Goal: Book appointment/travel/reservation

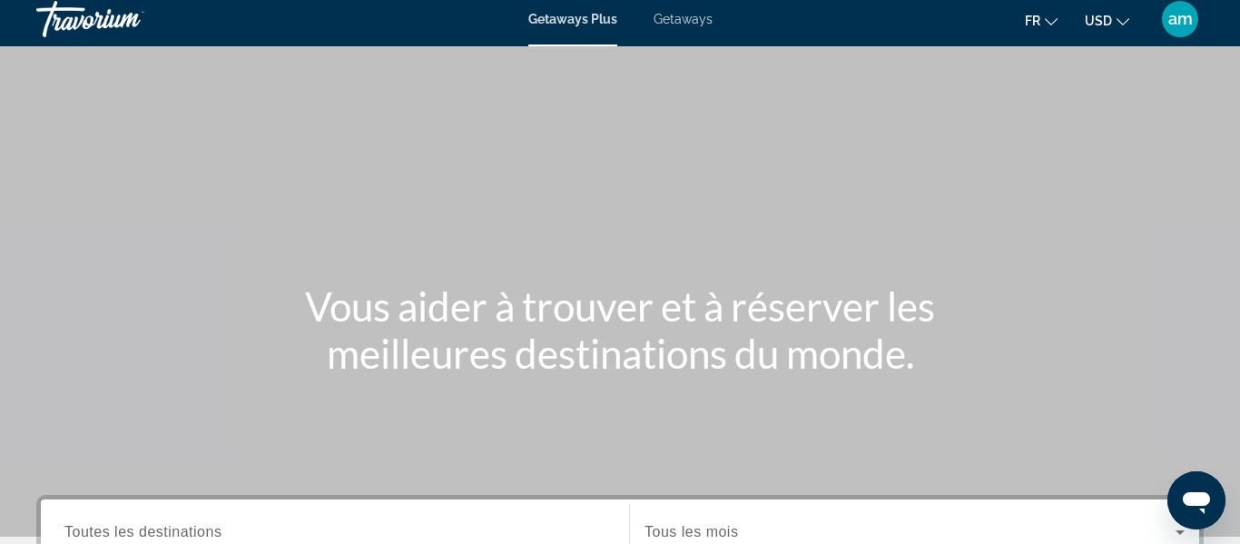
scroll to position [227, 0]
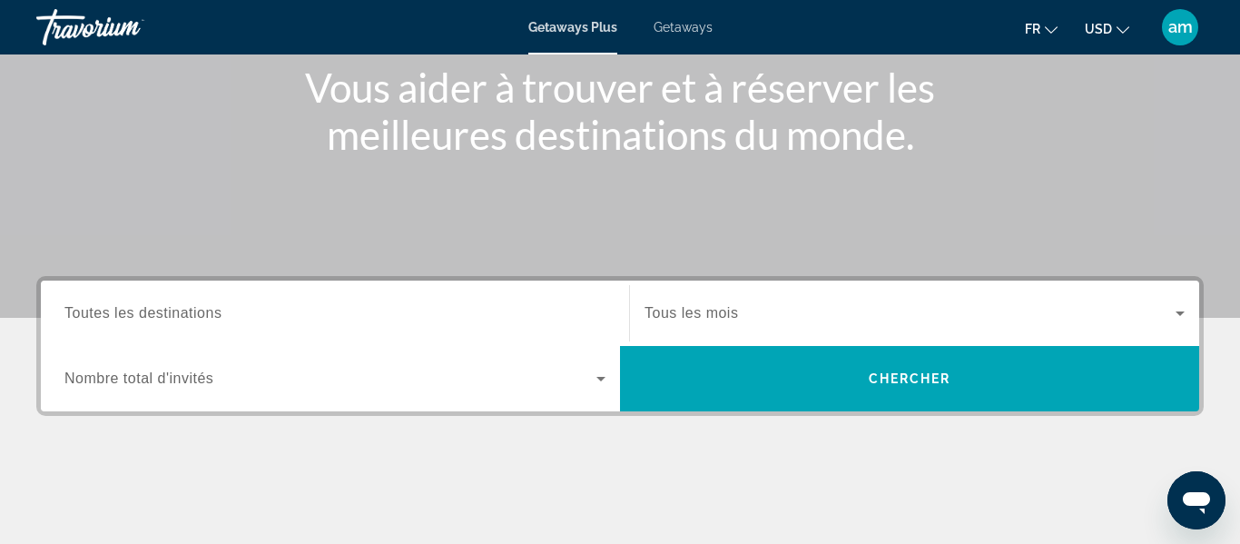
click at [260, 304] on input "Destination Toutes les destinations" at bounding box center [334, 314] width 541 height 22
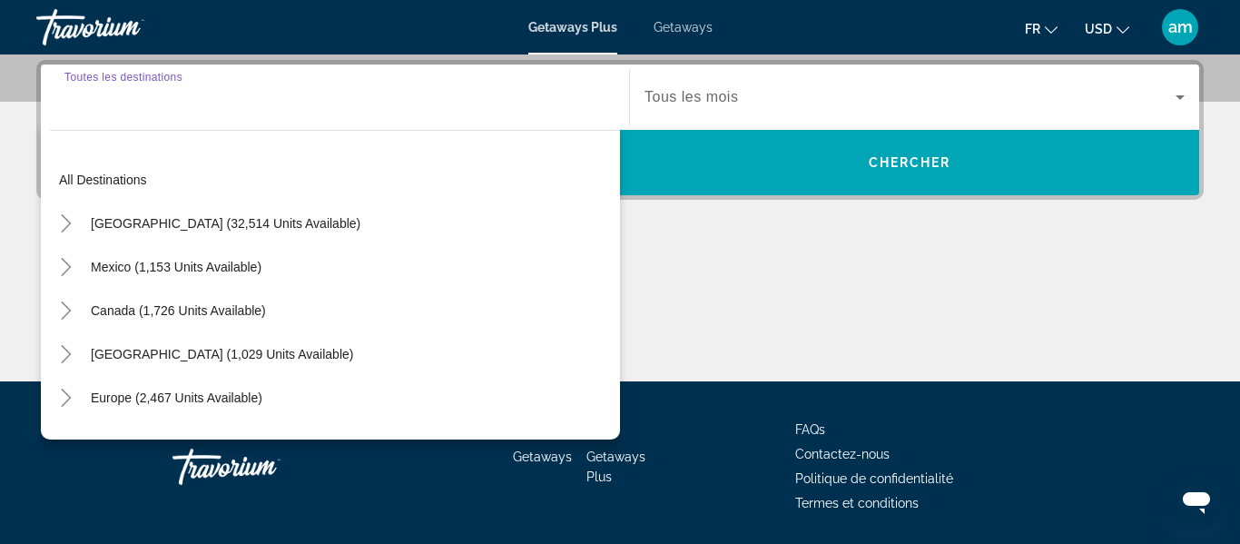
scroll to position [444, 0]
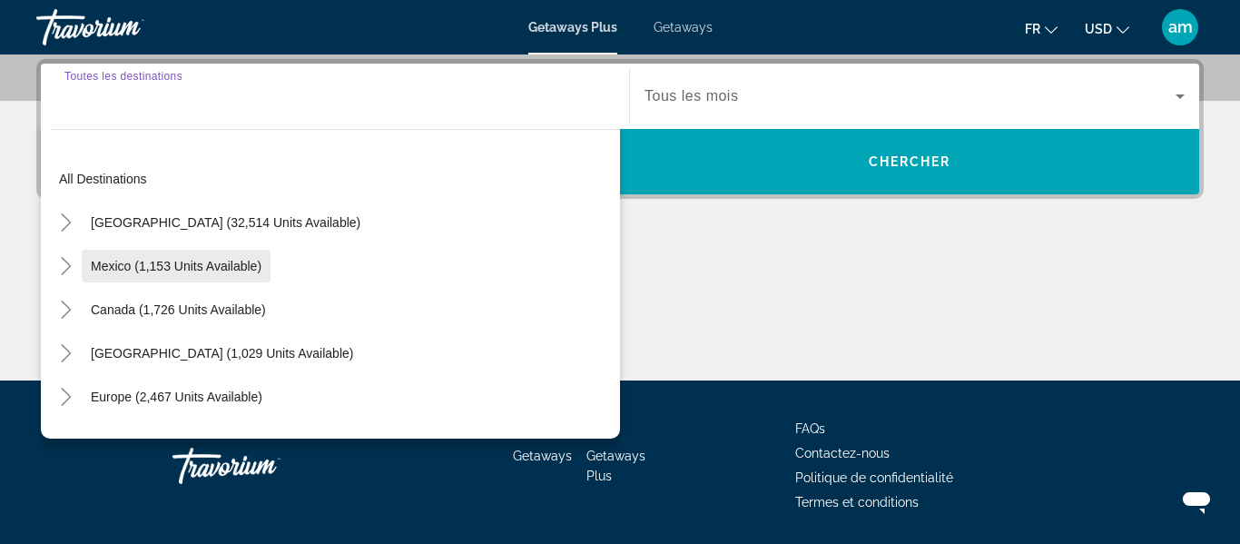
click at [205, 270] on span "Mexico (1,153 units available)" at bounding box center [176, 266] width 171 height 15
type input "**********"
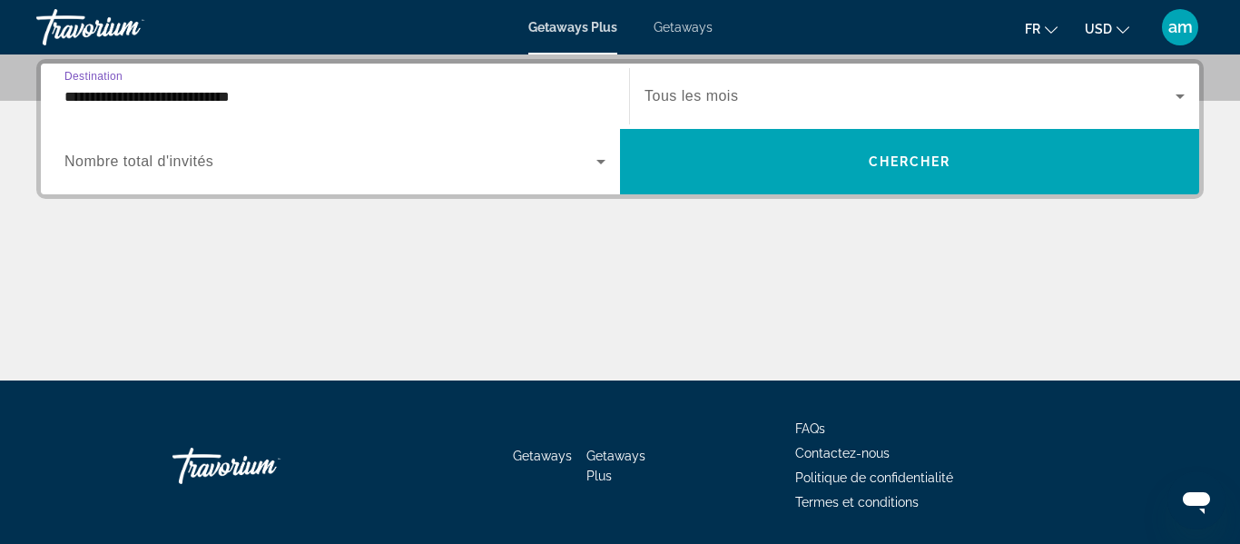
click at [195, 166] on span "Nombre total d'invités" at bounding box center [138, 160] width 149 height 15
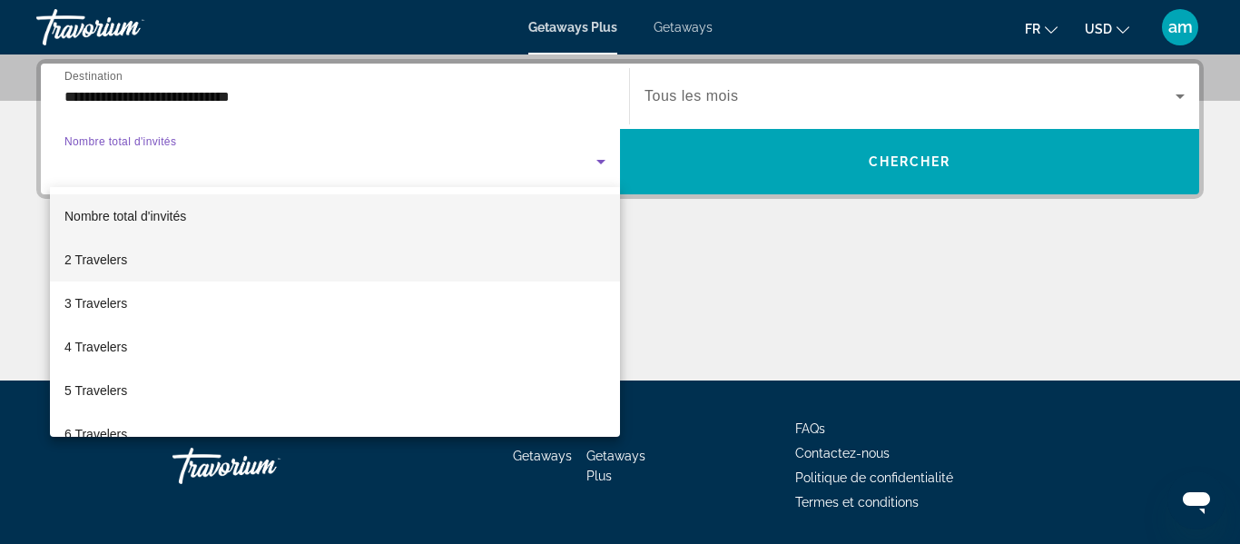
click at [159, 266] on mat-option "2 Travelers" at bounding box center [335, 260] width 570 height 44
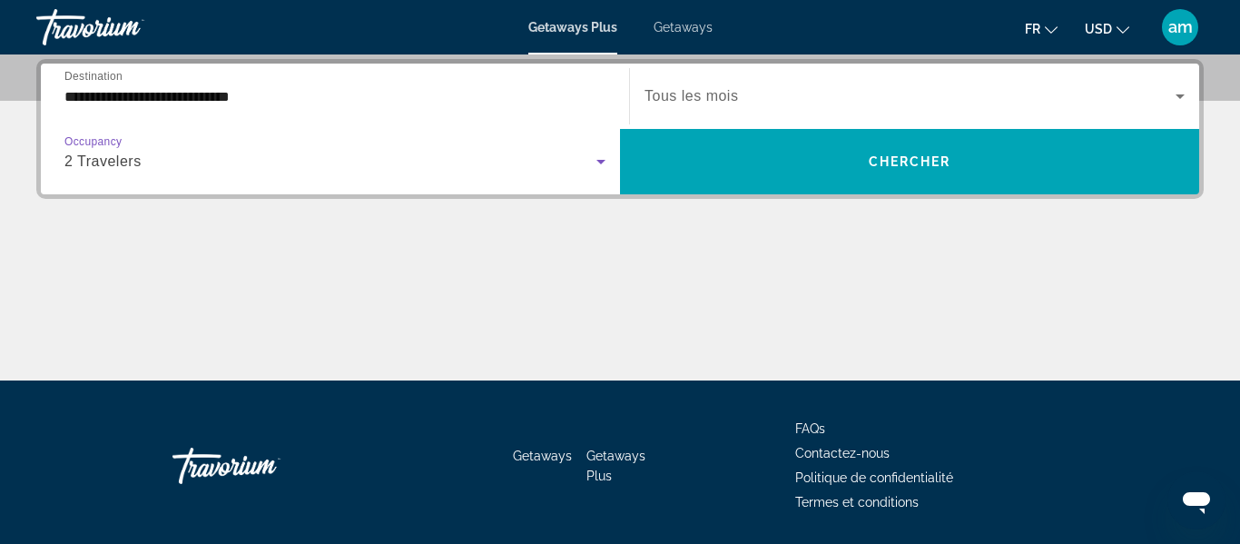
click at [741, 90] on span "Search widget" at bounding box center [909, 96] width 531 height 22
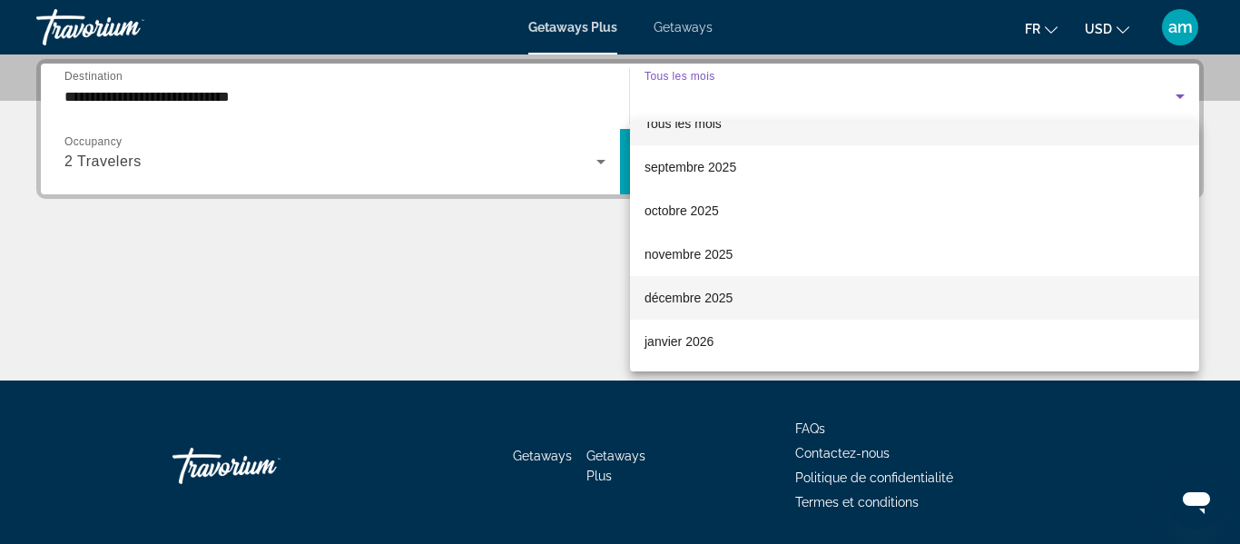
scroll to position [28, 0]
click at [712, 293] on span "décembre 2025" at bounding box center [688, 297] width 88 height 22
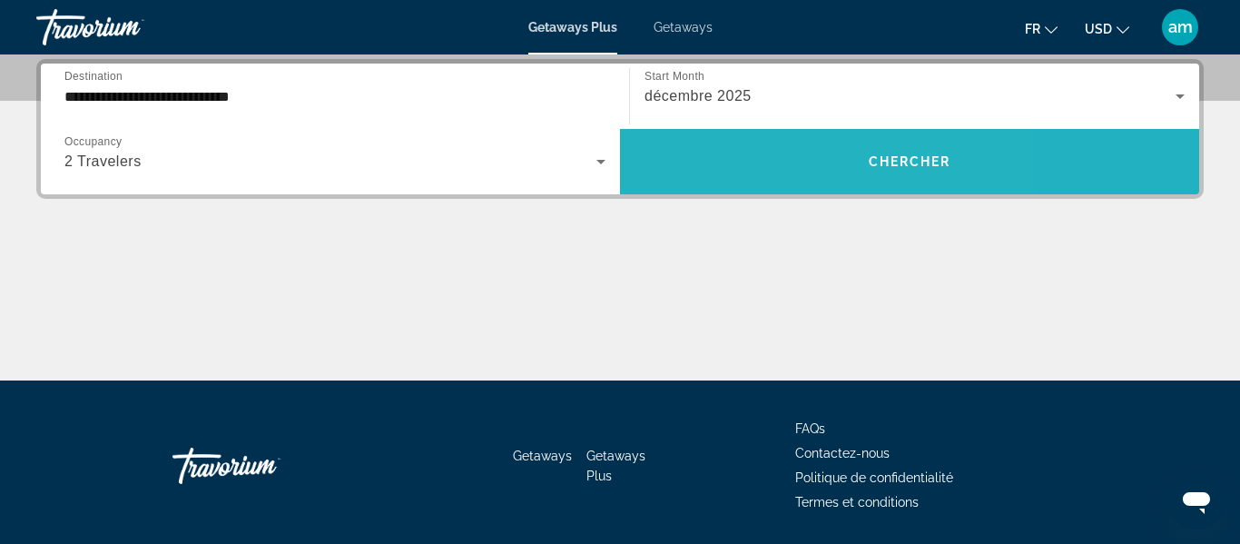
click at [770, 166] on span "Search widget" at bounding box center [909, 162] width 579 height 44
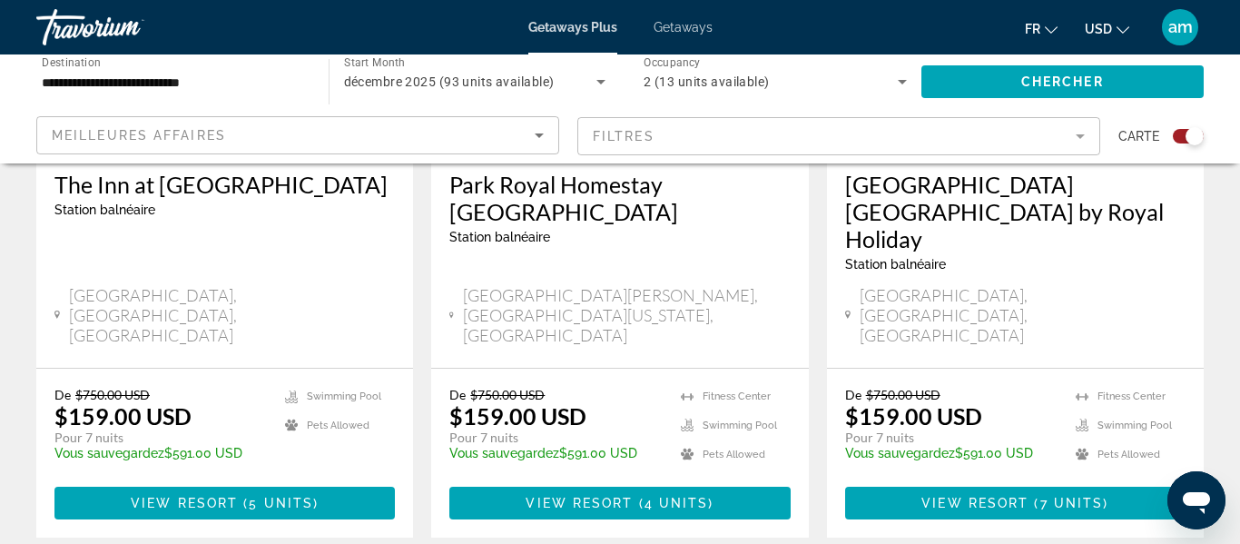
scroll to position [921, 0]
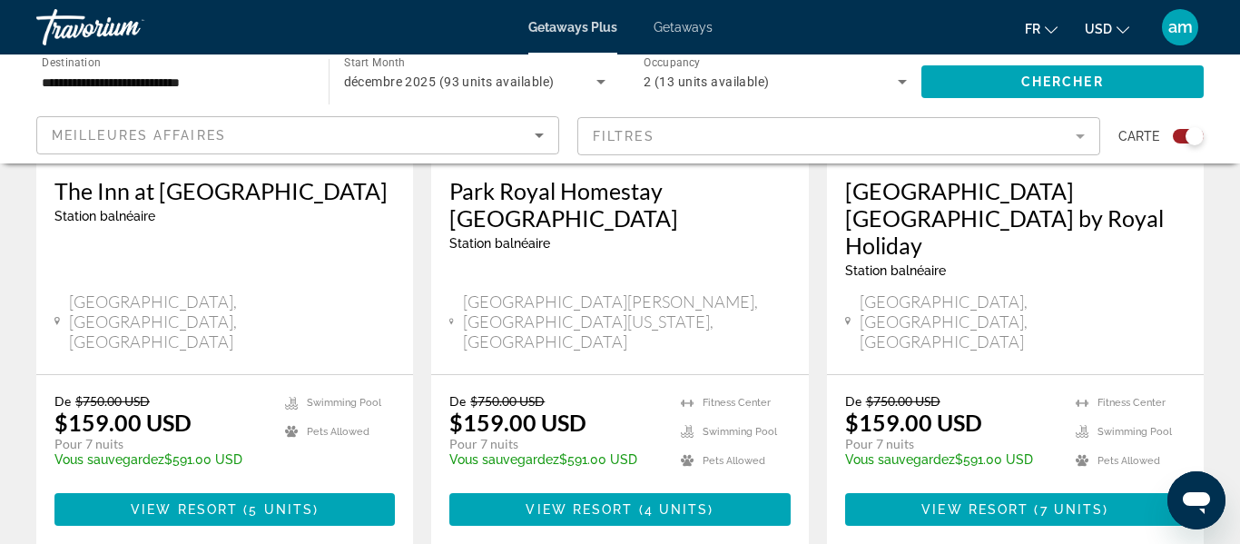
click at [1114, 29] on button "USD USD ($) MXN (Mex$) CAD (Can$) GBP (£) EUR (€) AUD (A$) NZD (NZ$) CNY (CN¥)" at bounding box center [1106, 28] width 44 height 26
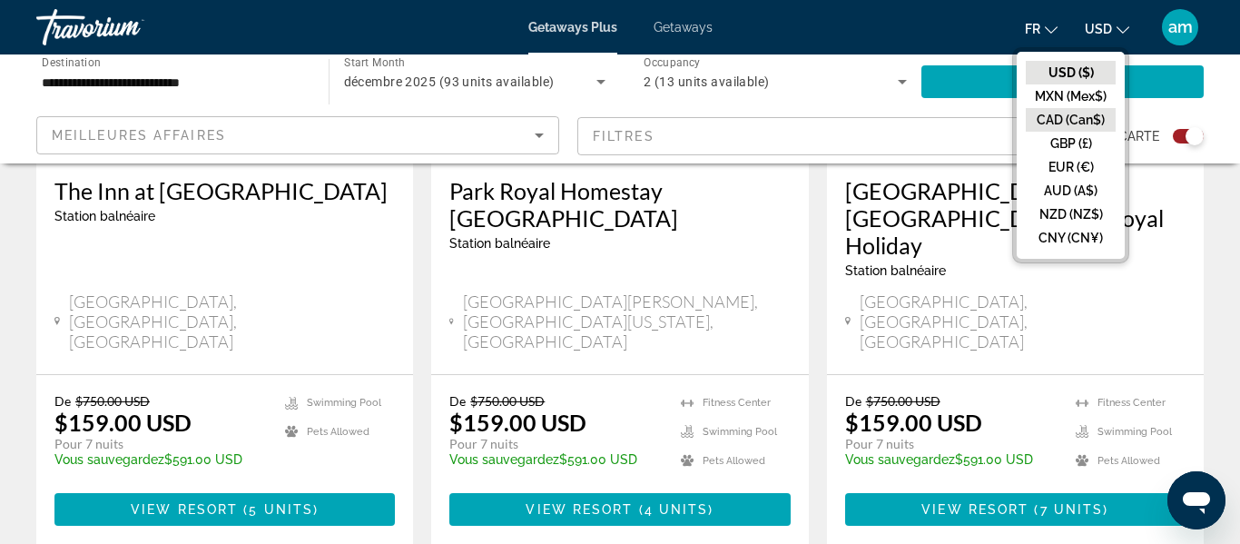
click at [1076, 123] on button "CAD (Can$)" at bounding box center [1070, 120] width 90 height 24
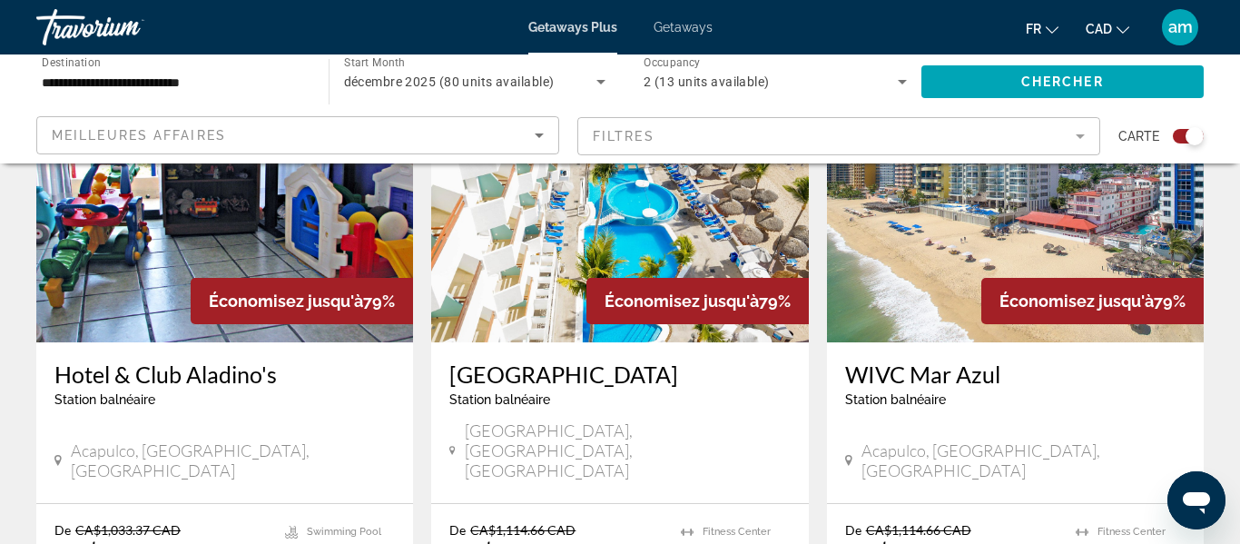
scroll to position [2796, 0]
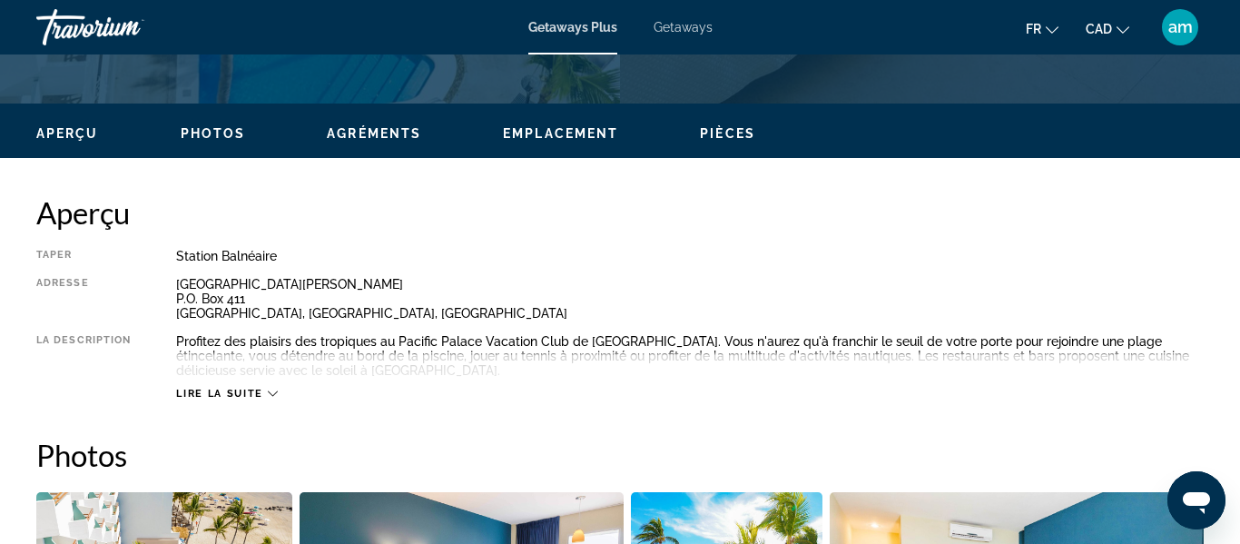
scroll to position [845, 0]
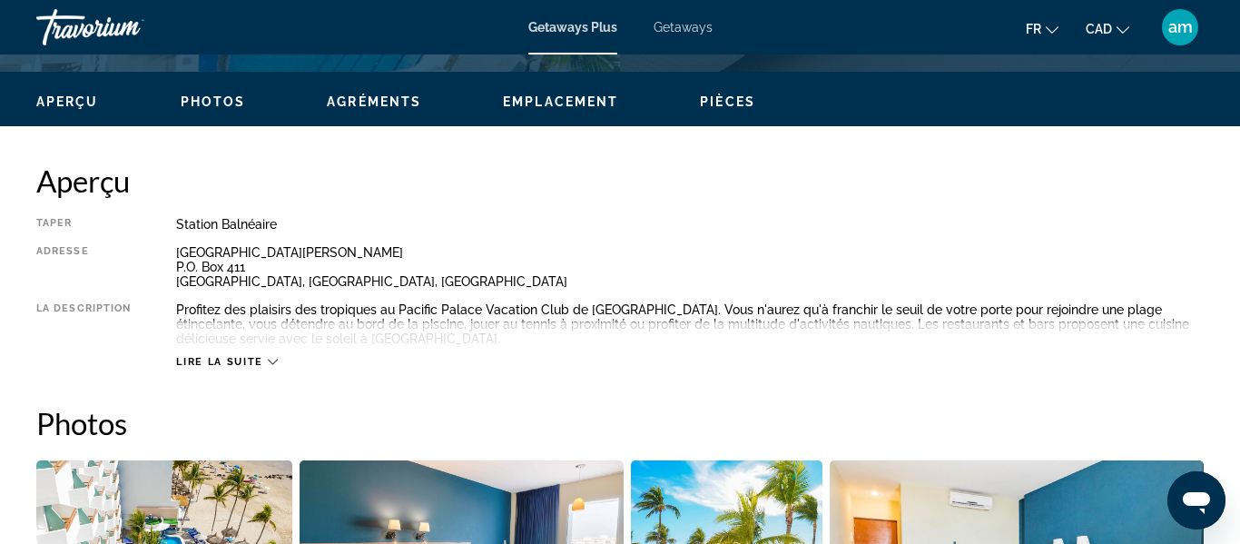
click at [266, 358] on div "Lire la suite" at bounding box center [226, 362] width 101 height 12
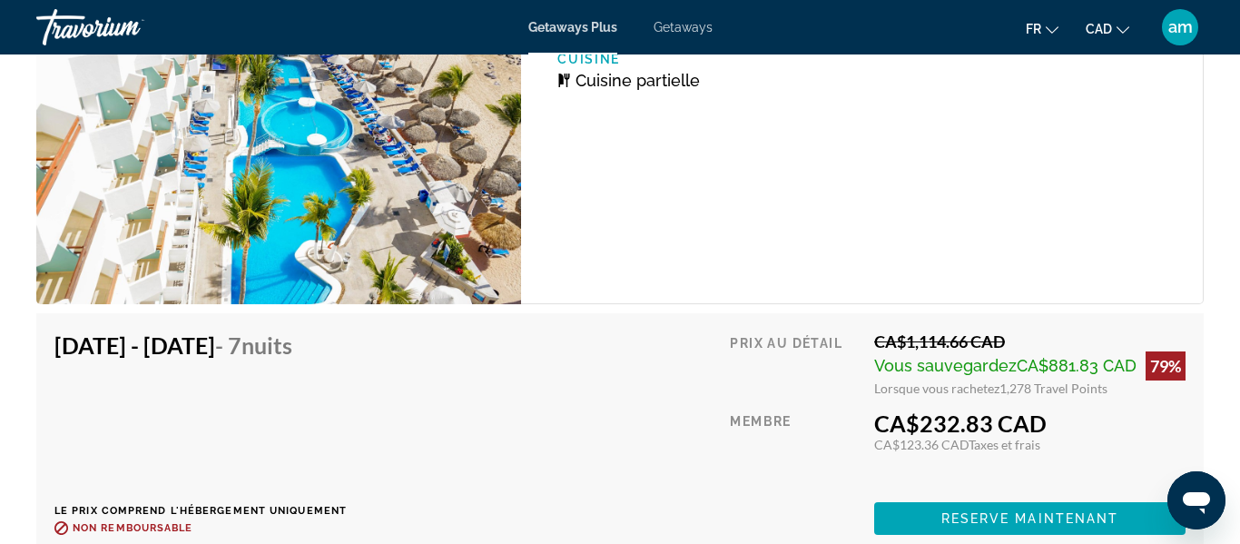
scroll to position [3794, 0]
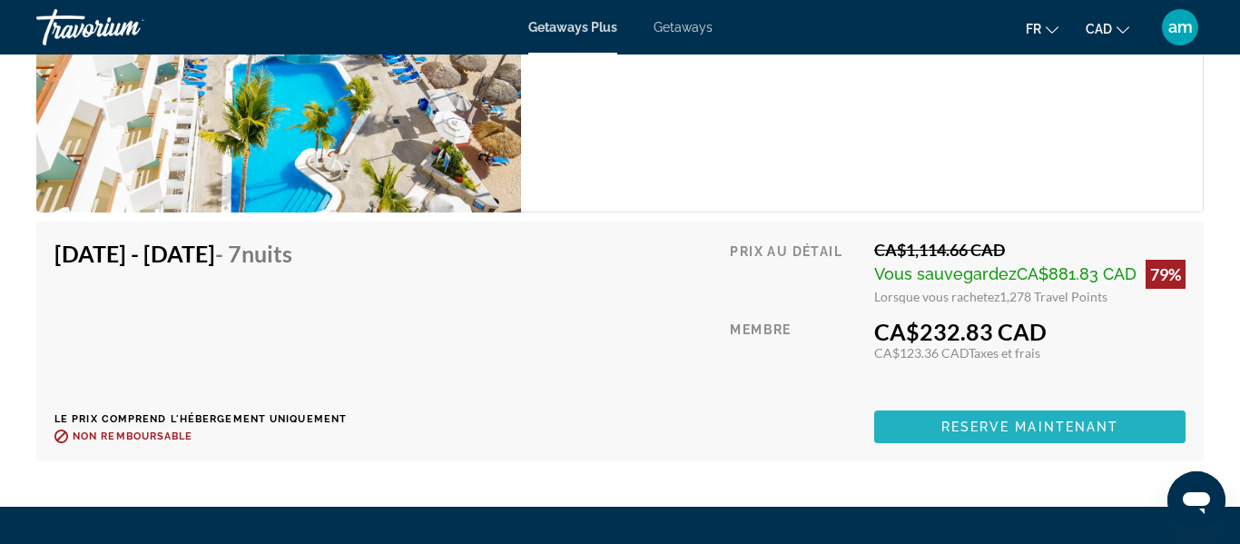
click at [971, 419] on span "Reserve maintenant" at bounding box center [1030, 426] width 178 height 15
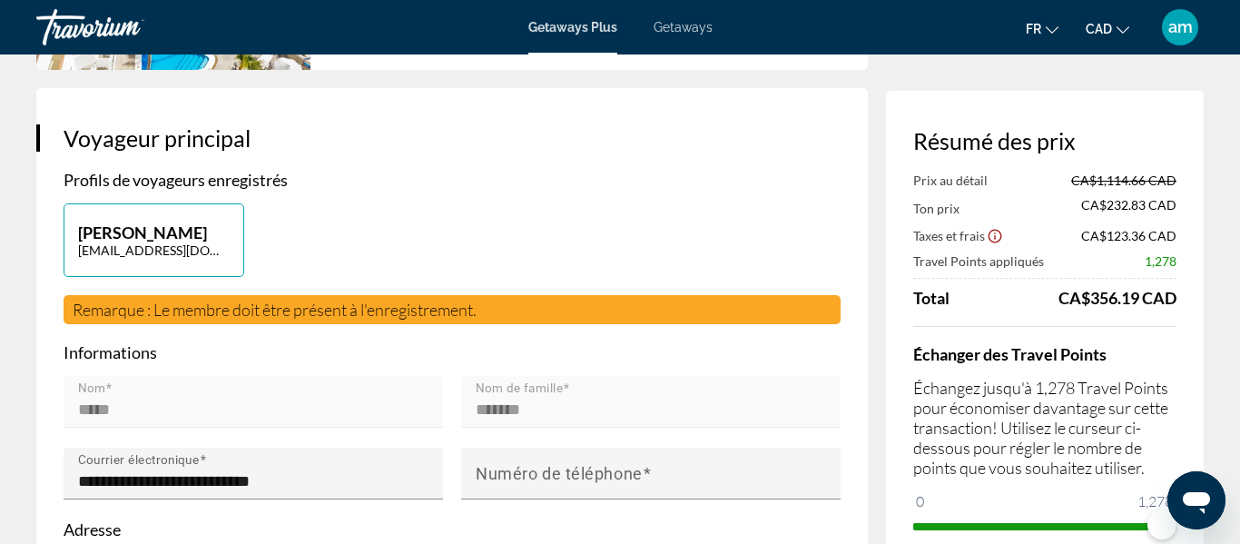
scroll to position [350, 0]
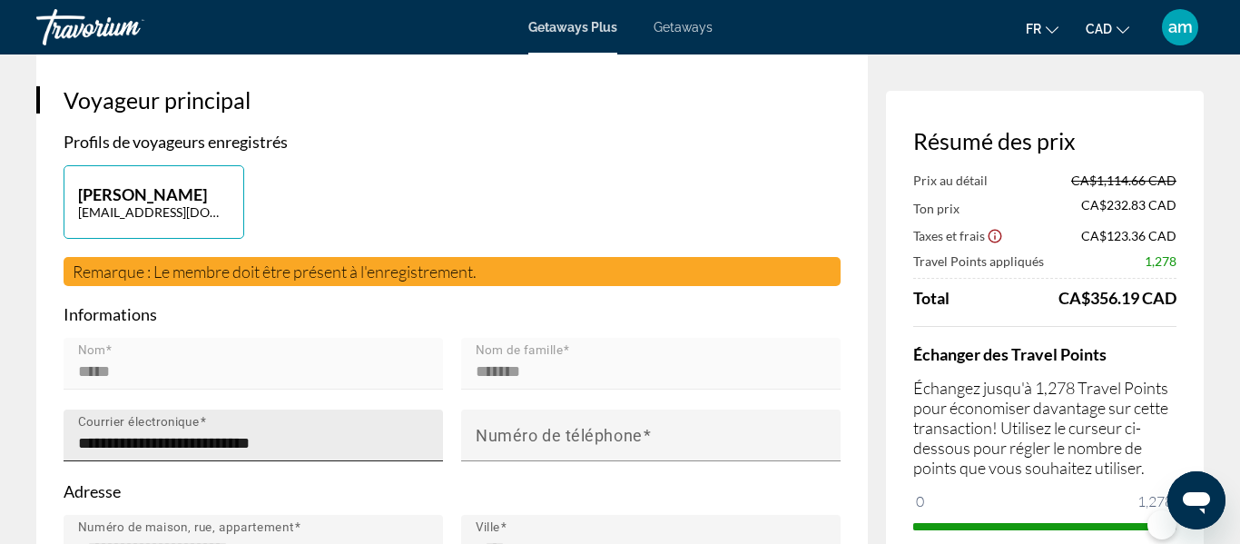
click at [263, 448] on input "**********" at bounding box center [258, 443] width 361 height 22
drag, startPoint x: 341, startPoint y: 441, endPoint x: 339, endPoint y: 358, distance: 82.6
click at [93, 432] on input "**********" at bounding box center [258, 443] width 361 height 22
click at [440, 349] on mat-form-field "Nom *****" at bounding box center [253, 374] width 379 height 72
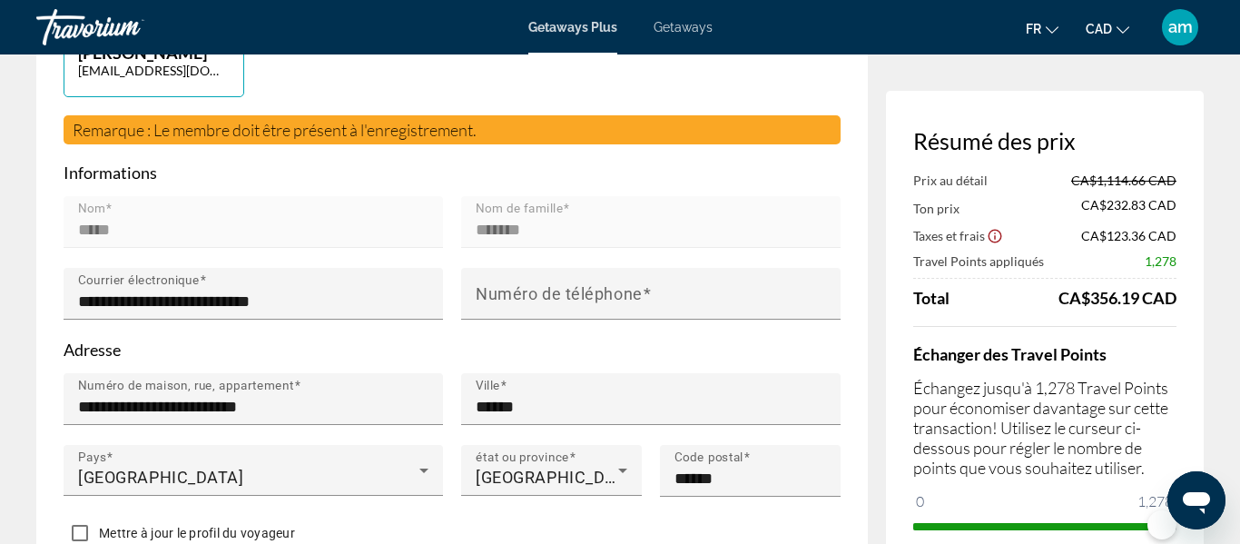
scroll to position [489, 0]
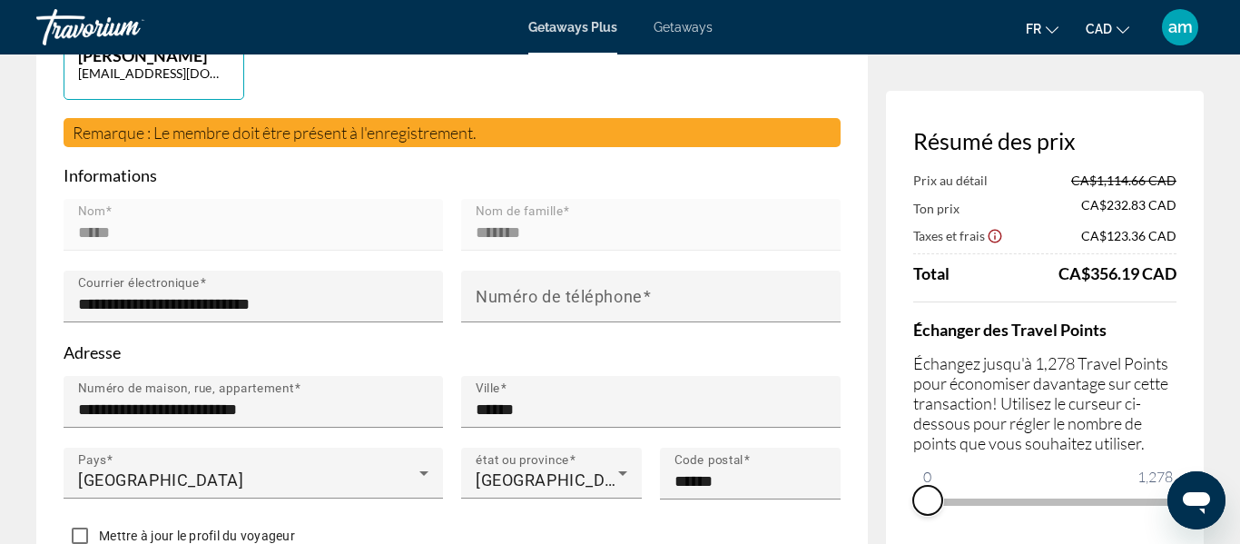
drag, startPoint x: 1166, startPoint y: 523, endPoint x: 875, endPoint y: 530, distance: 291.4
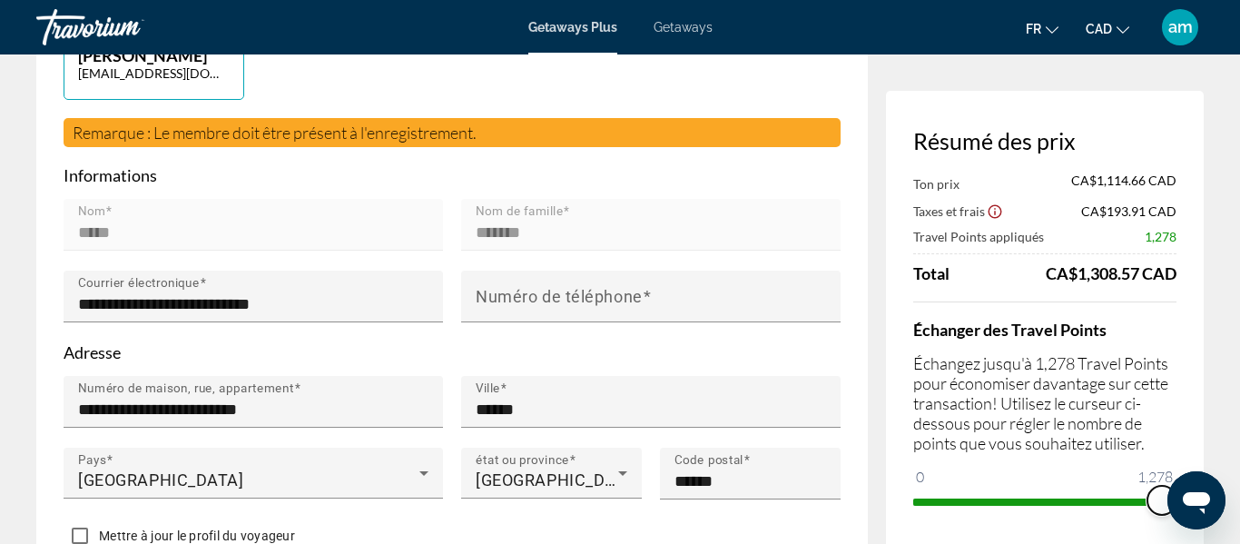
drag, startPoint x: 928, startPoint y: 476, endPoint x: 1177, endPoint y: 475, distance: 248.7
click at [1177, 475] on div "Résumé des prix Ton prix CA$1,114.66 CAD Taxes et frais CA$193.91 CAD Travel Po…" at bounding box center [1045, 321] width 318 height 461
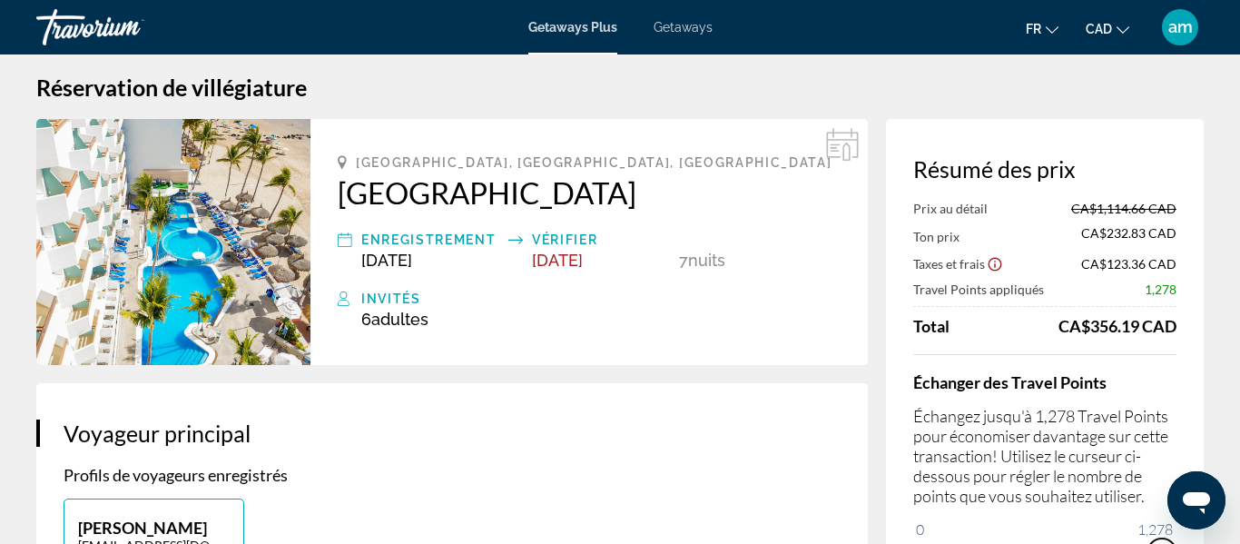
scroll to position [0, 0]
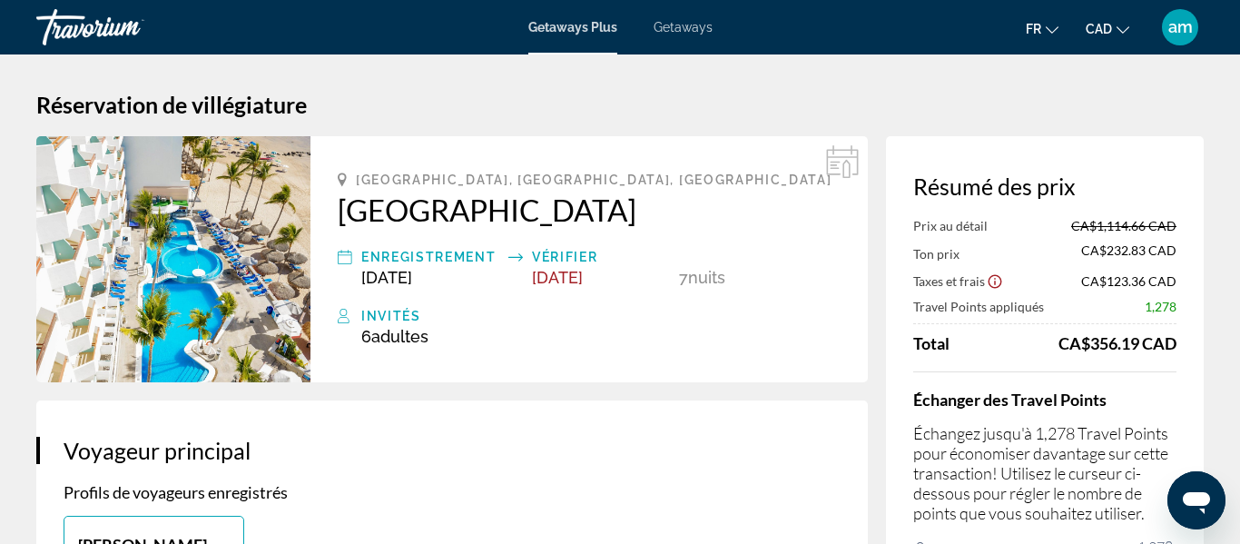
click at [350, 258] on icon "Main content" at bounding box center [345, 257] width 15 height 22
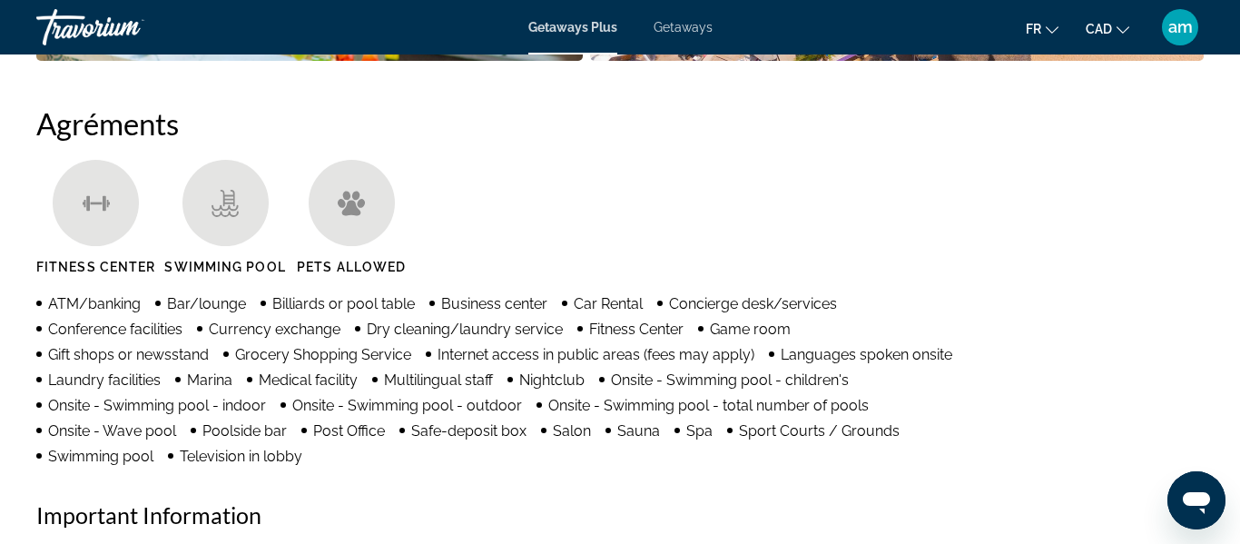
scroll to position [1704, 0]
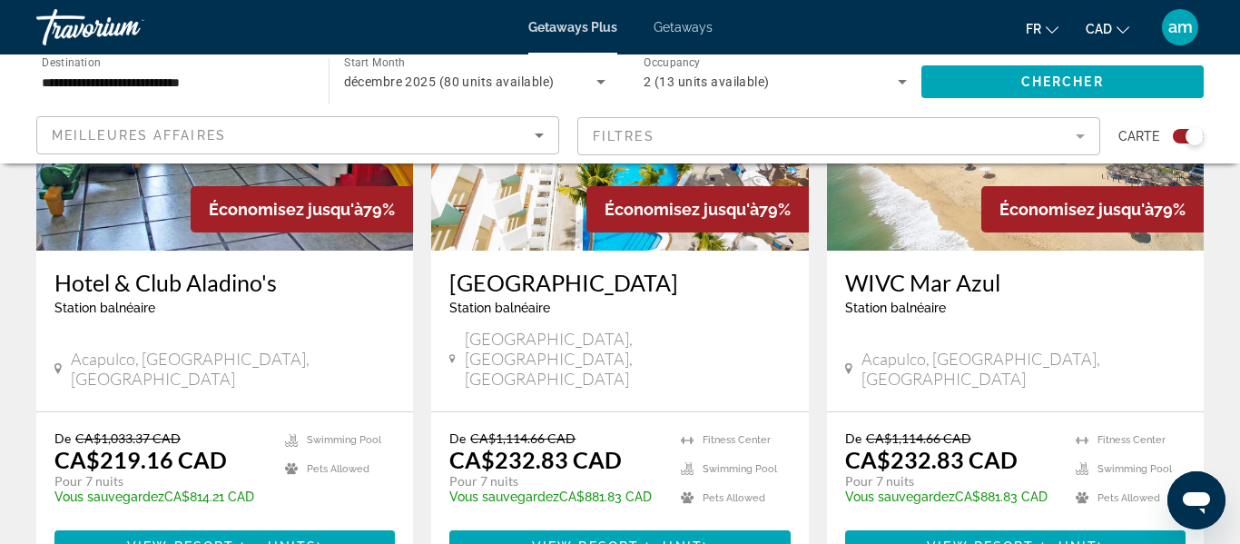
scroll to position [2896, 0]
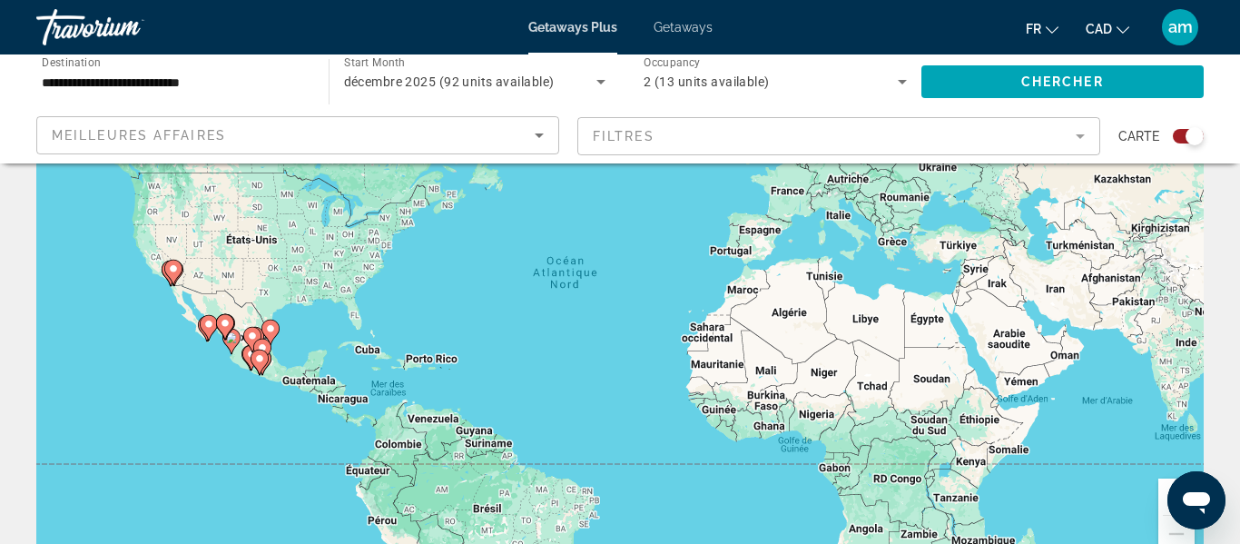
scroll to position [143, 0]
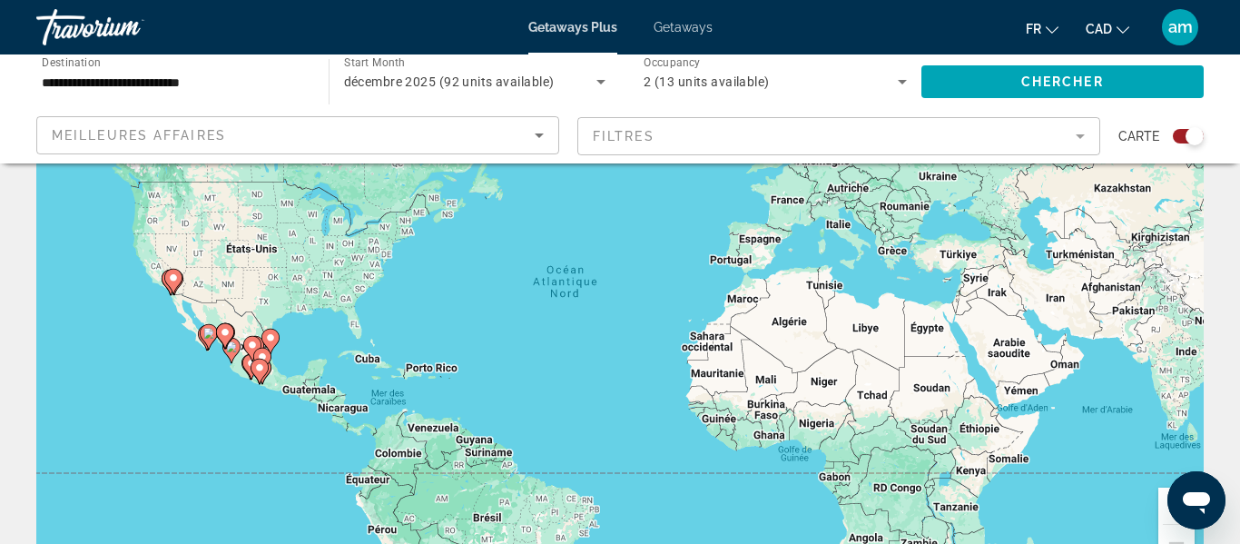
click at [535, 83] on span "décembre 2025 (92 units available)" at bounding box center [449, 81] width 211 height 15
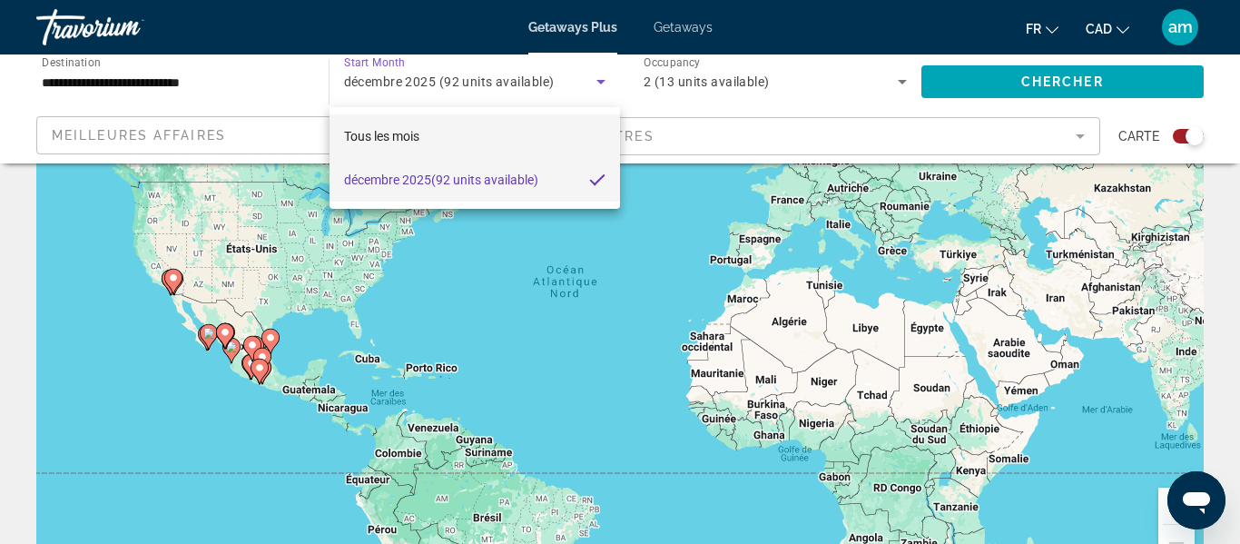
click at [482, 142] on mat-option "Tous les mois" at bounding box center [474, 136] width 291 height 44
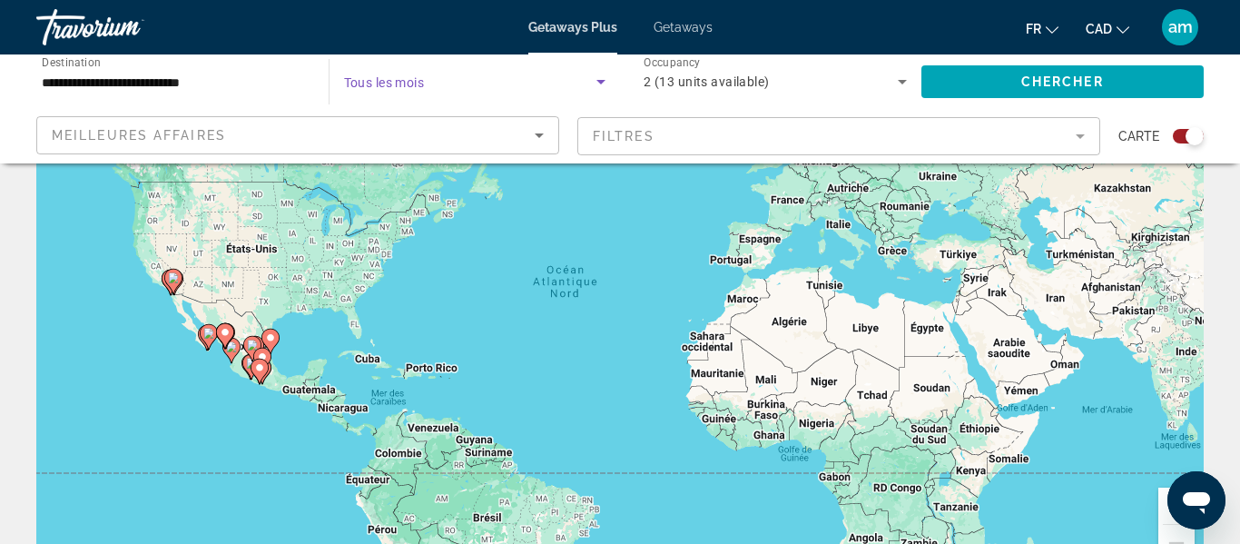
click at [497, 78] on span "Search widget" at bounding box center [470, 82] width 253 height 22
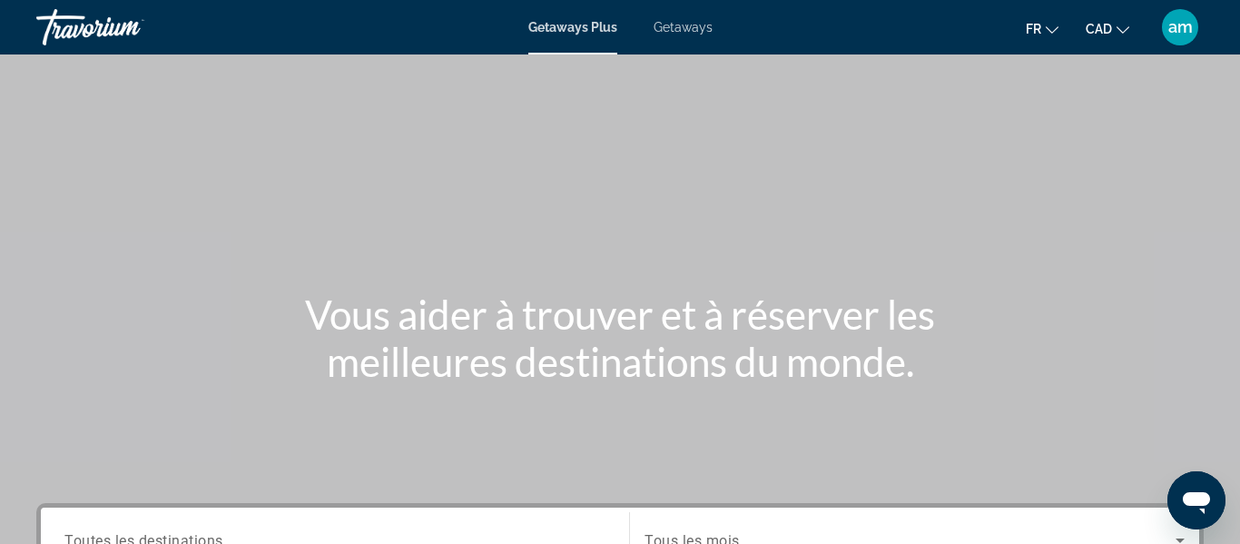
click at [691, 29] on span "Getaways" at bounding box center [682, 27] width 59 height 15
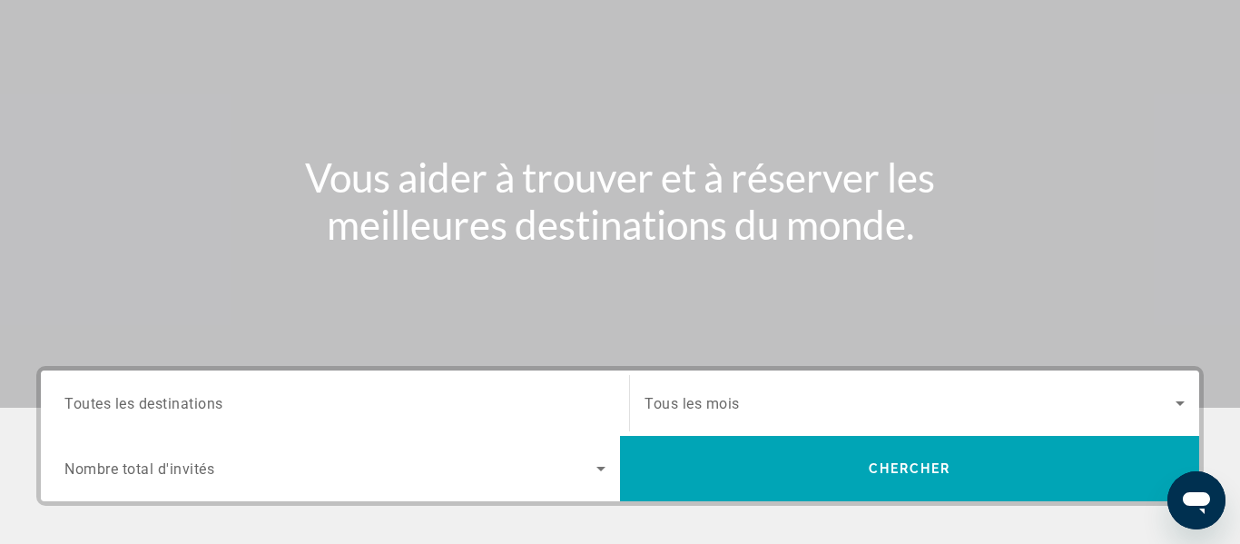
scroll to position [389, 0]
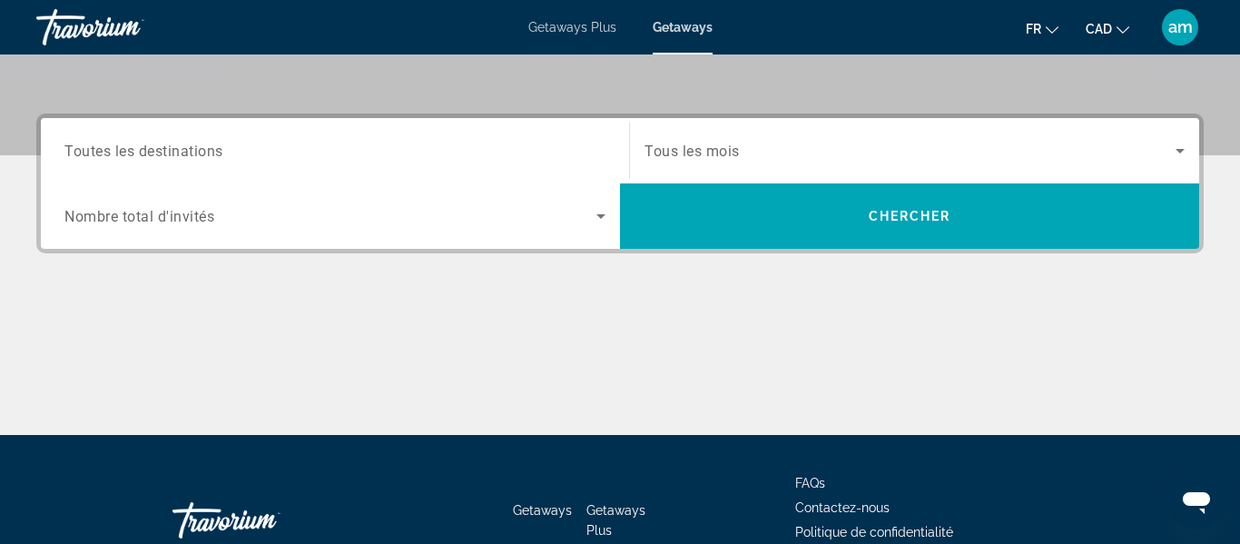
click at [407, 136] on div "Search widget" at bounding box center [334, 151] width 541 height 52
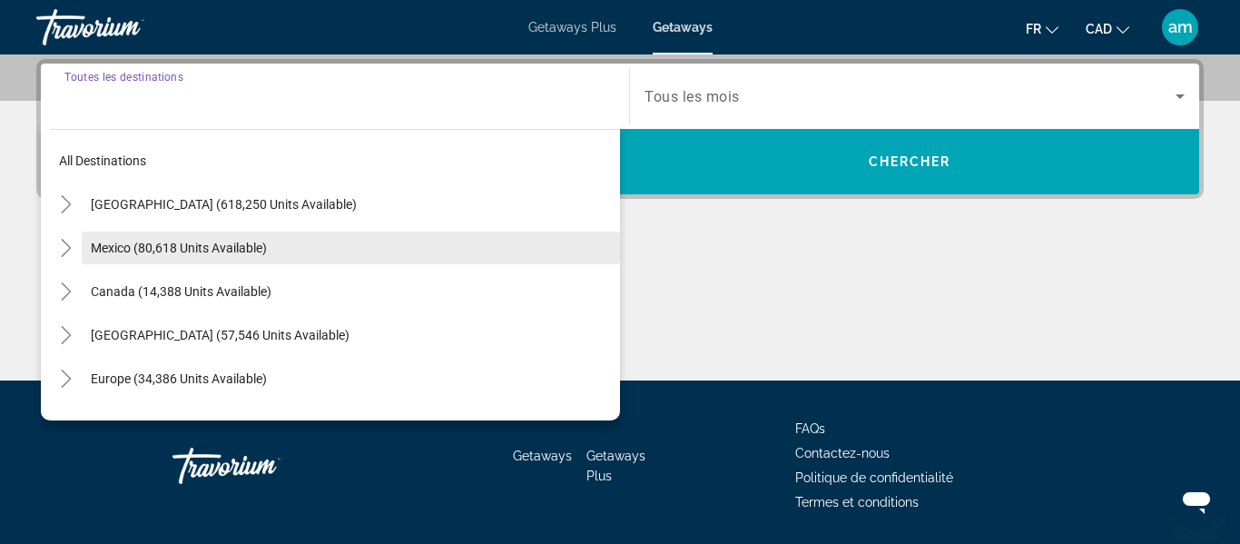
click at [324, 250] on span "Search widget" at bounding box center [351, 248] width 538 height 44
type input "**********"
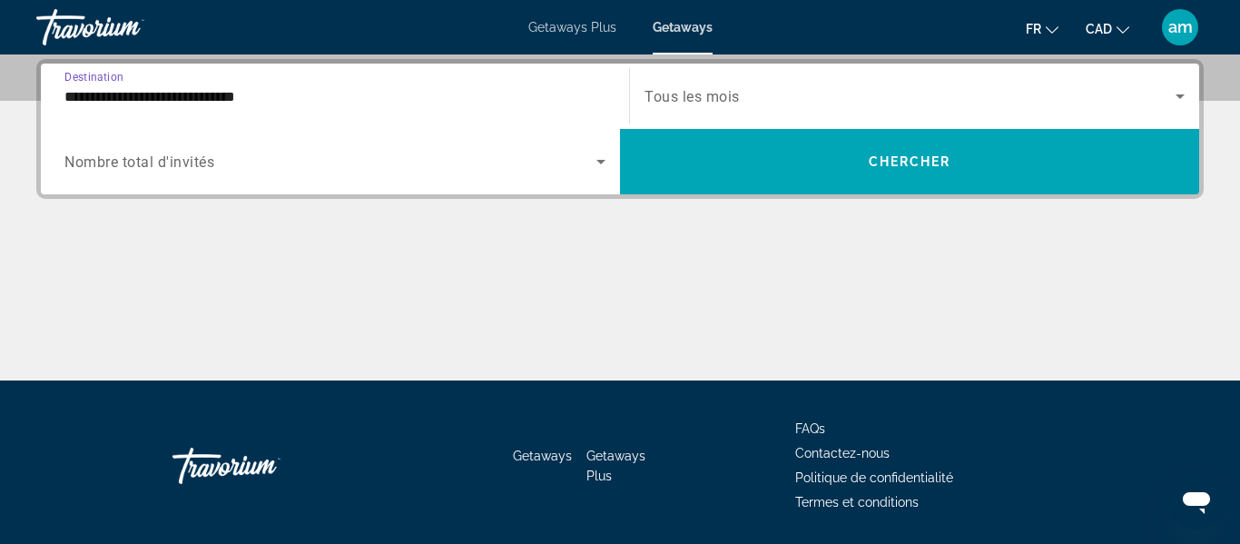
click at [299, 162] on span "Search widget" at bounding box center [330, 162] width 532 height 22
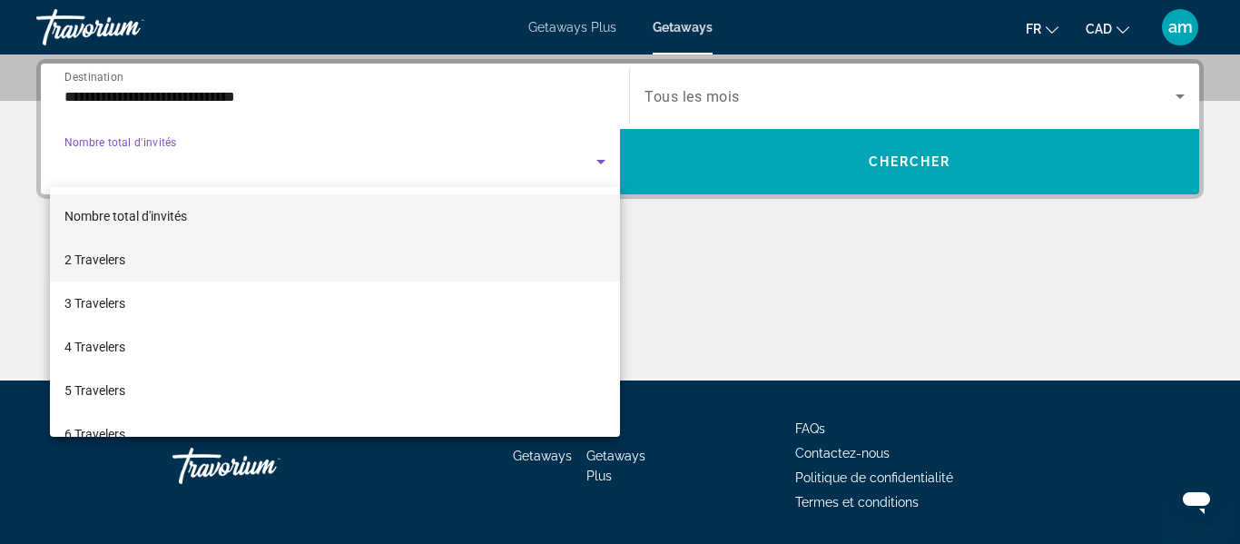
click at [237, 254] on mat-option "2 Travelers" at bounding box center [335, 260] width 570 height 44
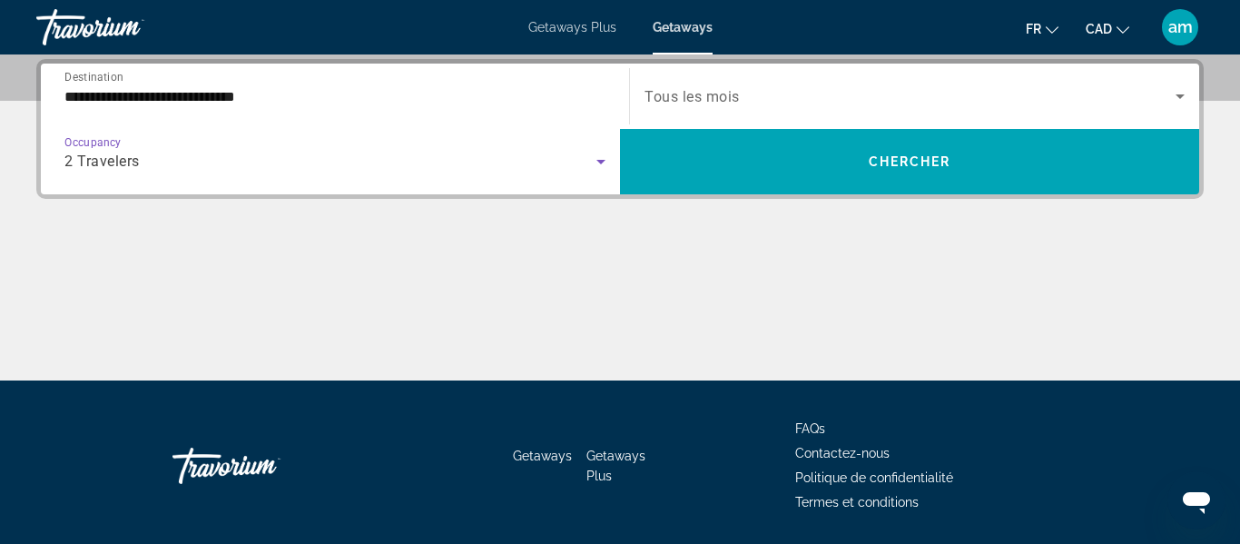
click at [753, 101] on span "Search widget" at bounding box center [909, 96] width 531 height 22
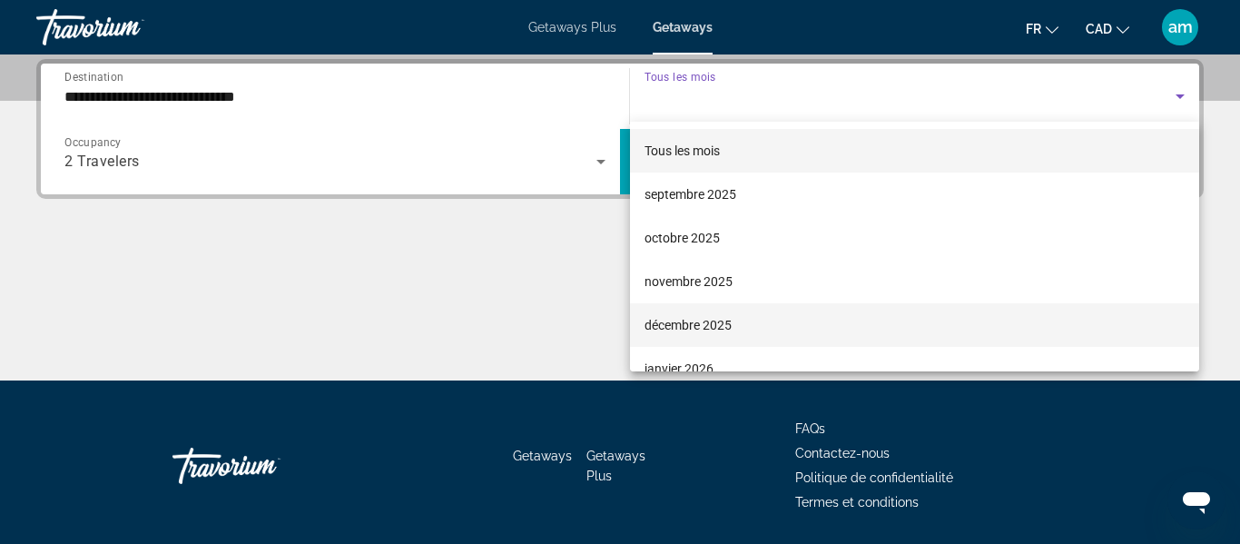
click at [701, 324] on span "décembre 2025" at bounding box center [687, 325] width 87 height 22
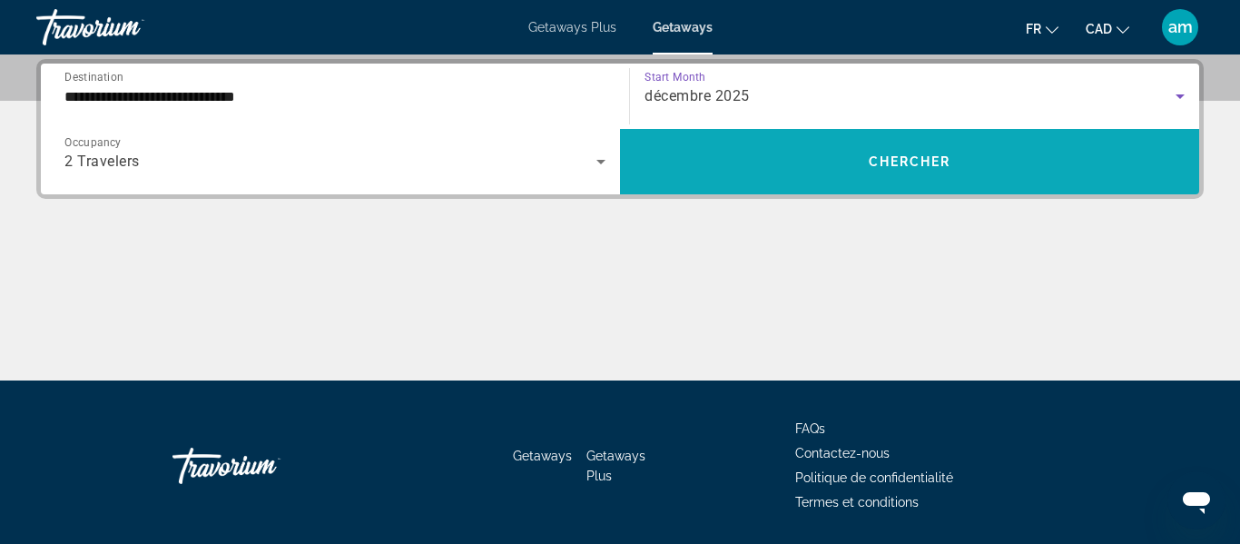
click at [771, 149] on span "Search widget" at bounding box center [909, 162] width 579 height 44
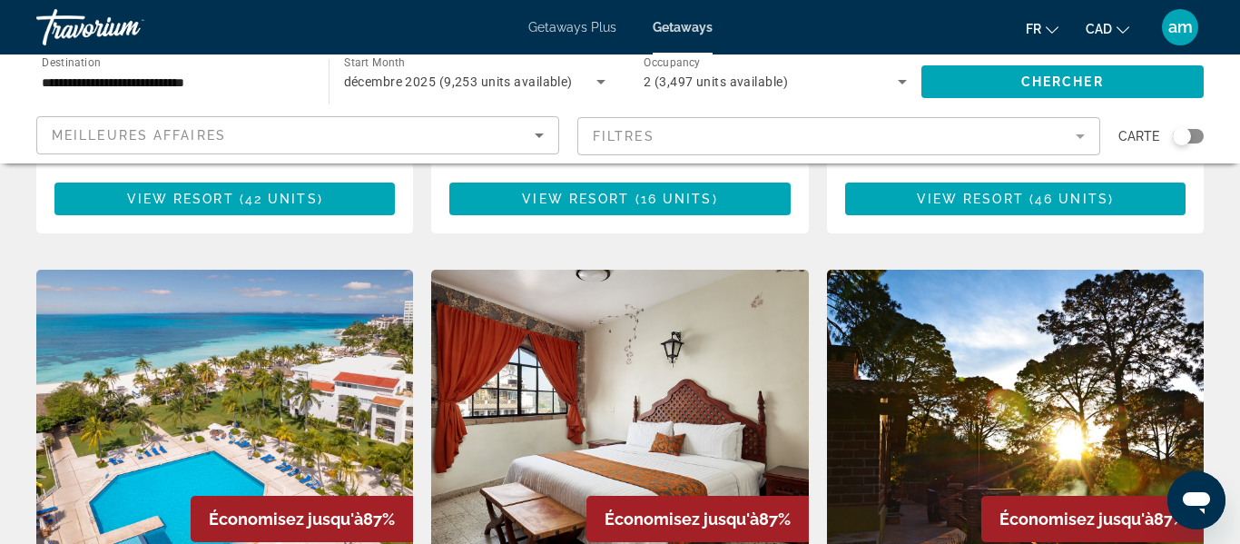
scroll to position [2020, 0]
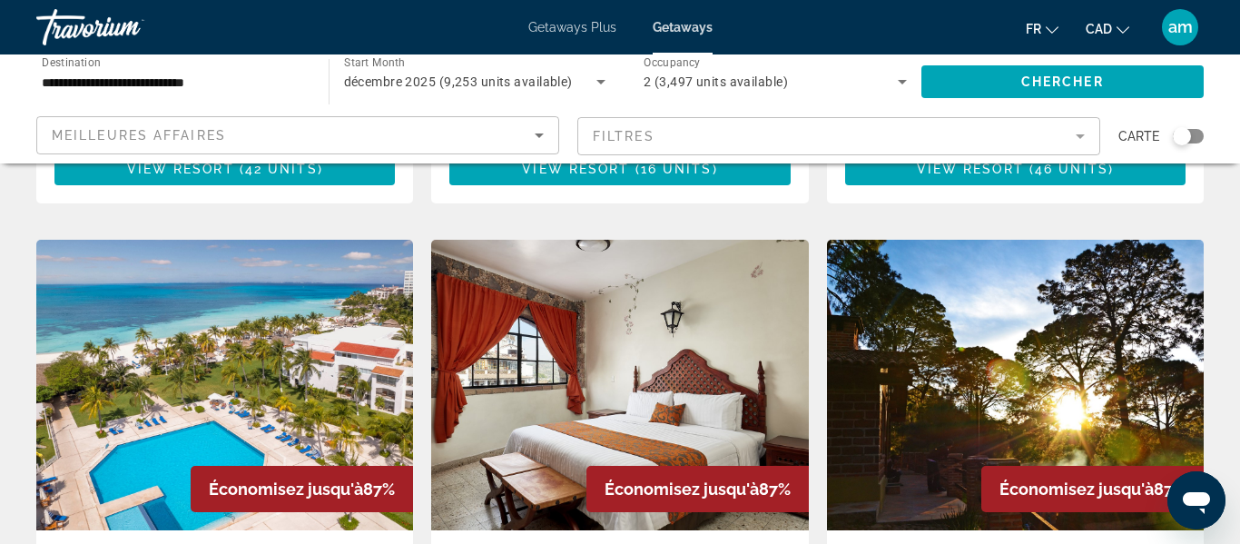
click at [1074, 137] on mat-form-field "Filtres" at bounding box center [838, 136] width 523 height 38
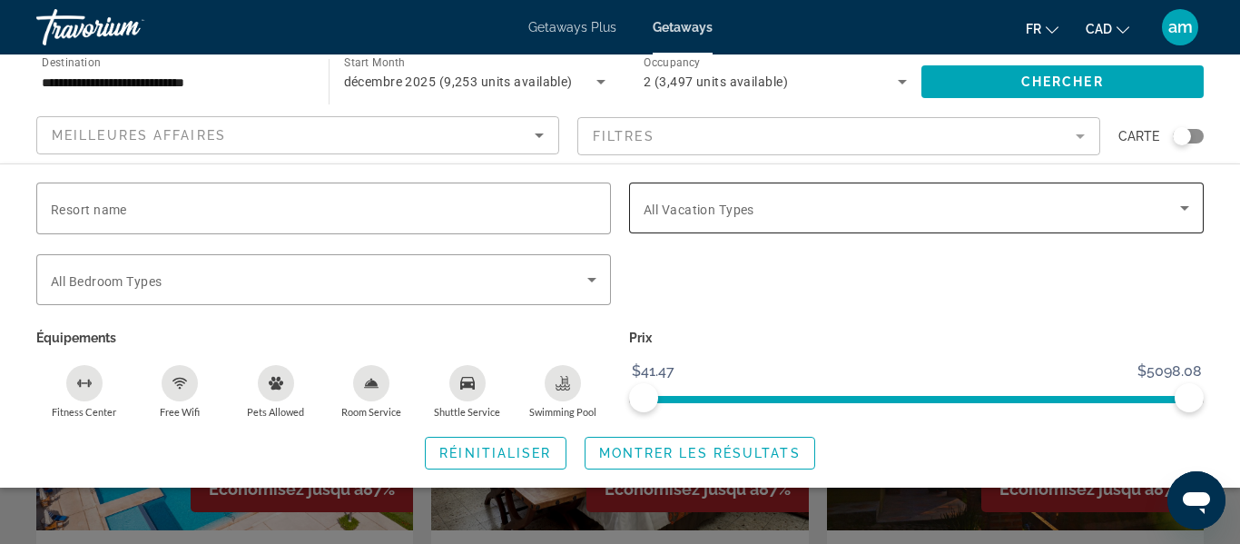
click at [901, 211] on span "Search widget" at bounding box center [911, 208] width 536 height 22
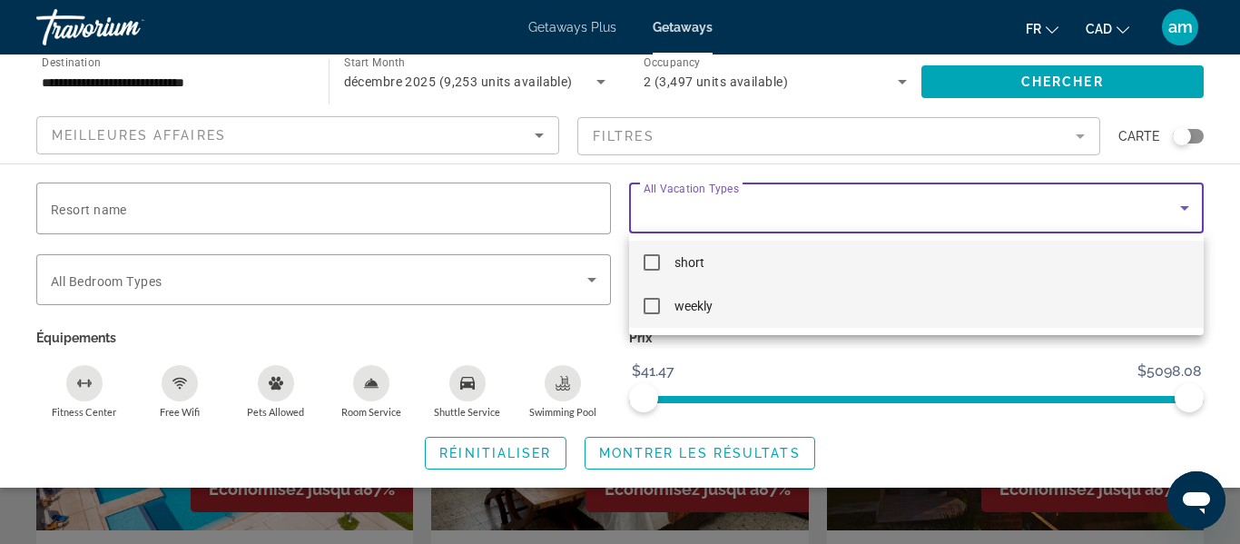
click at [811, 306] on mat-option "weekly" at bounding box center [916, 306] width 574 height 44
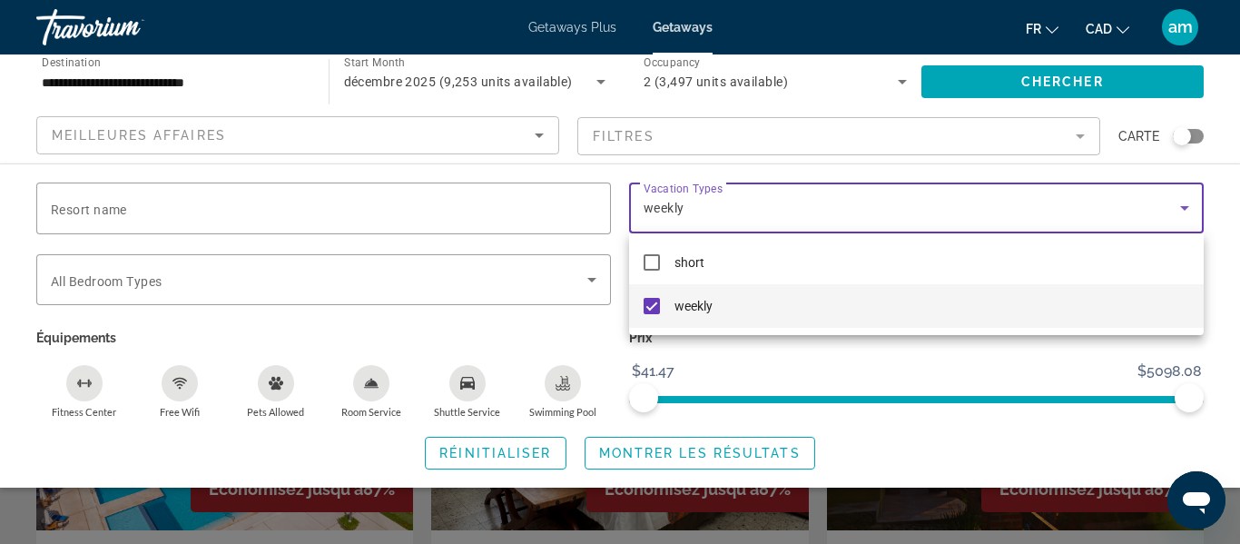
click at [668, 451] on div at bounding box center [620, 272] width 1240 height 544
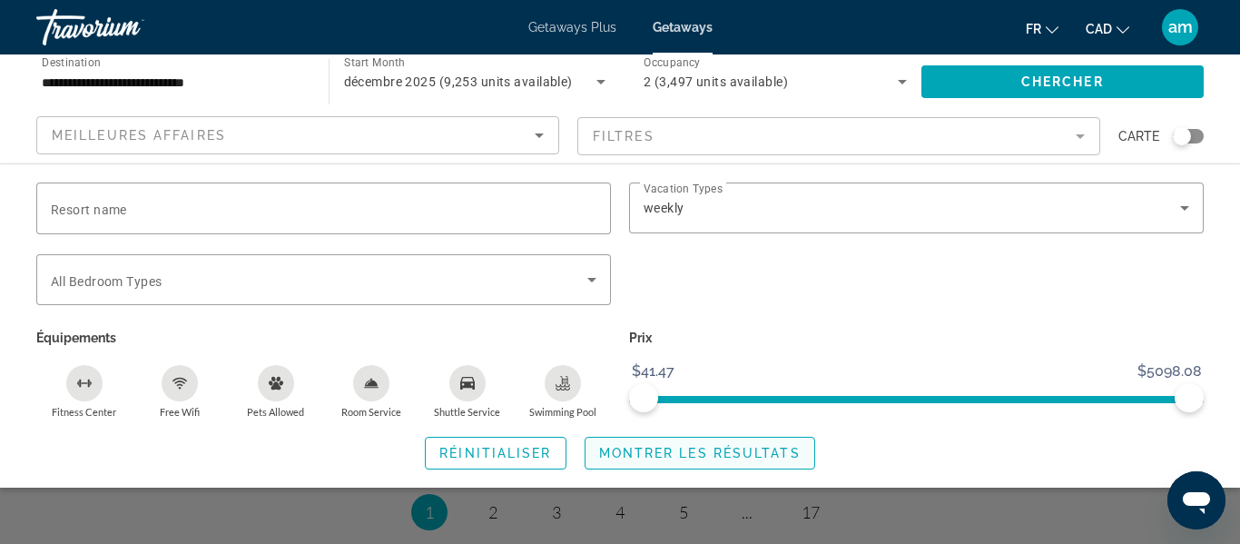
scroll to position [2529, 0]
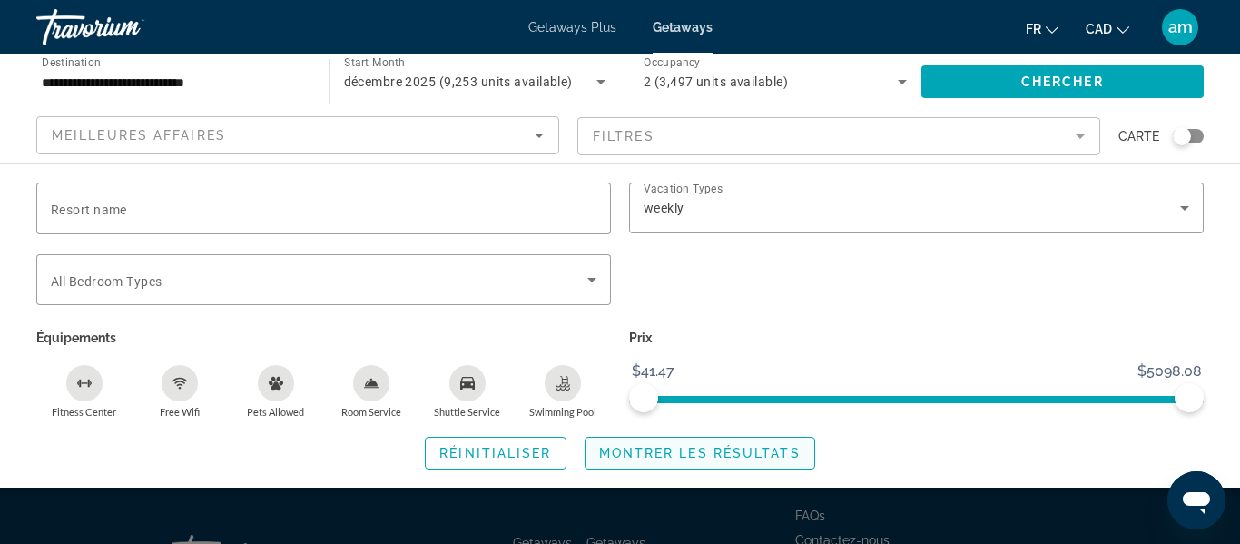
click at [674, 448] on span "Montrer les résultats" at bounding box center [699, 453] width 201 height 15
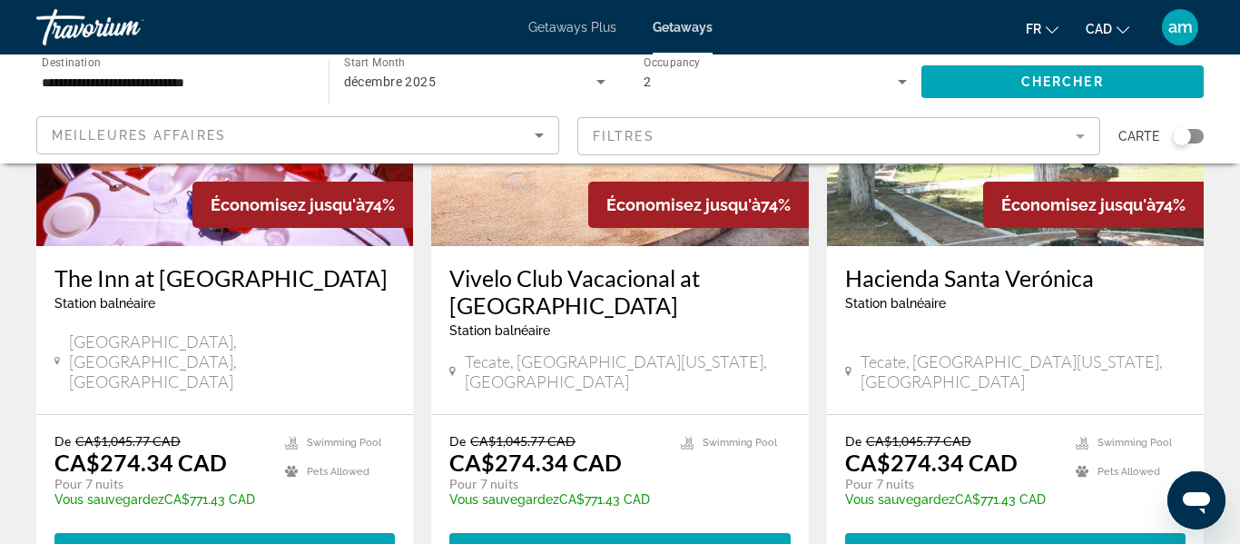
scroll to position [2298, 0]
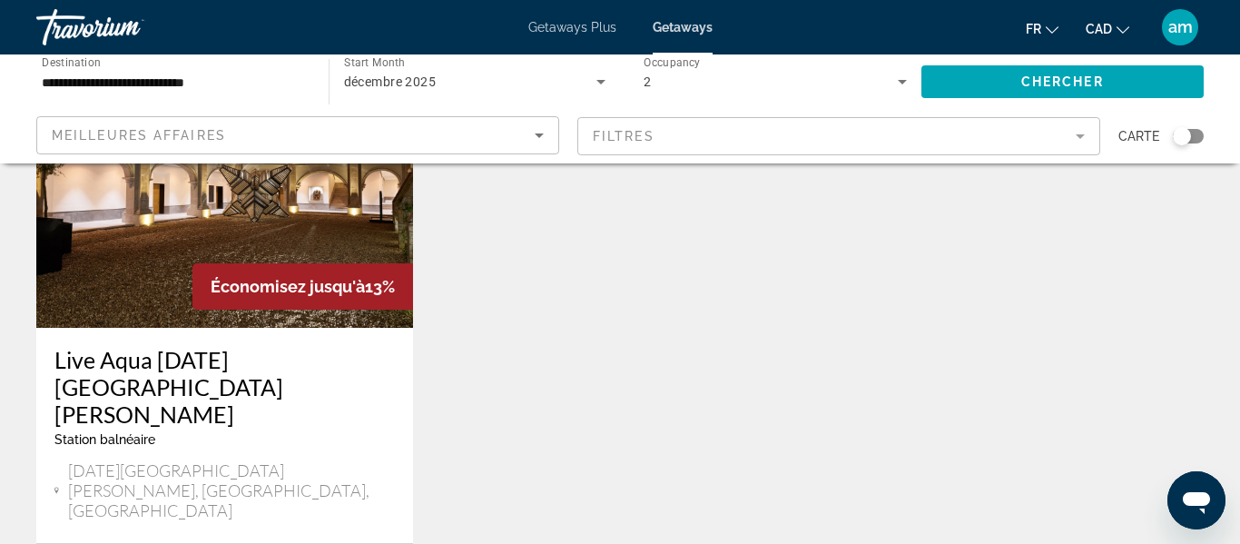
scroll to position [1022, 0]
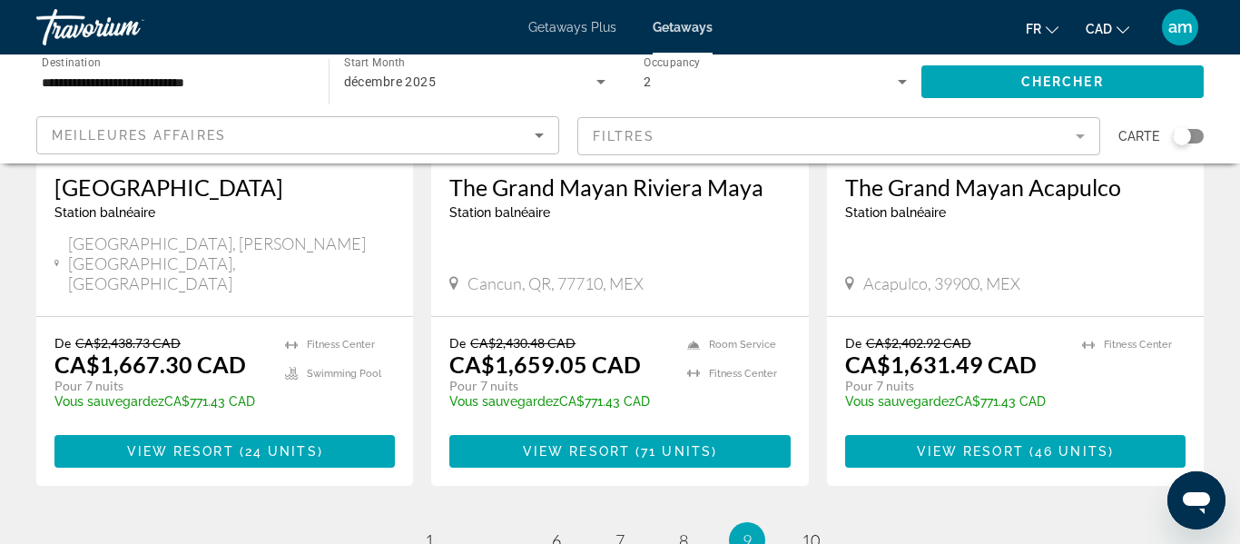
scroll to position [2429, 0]
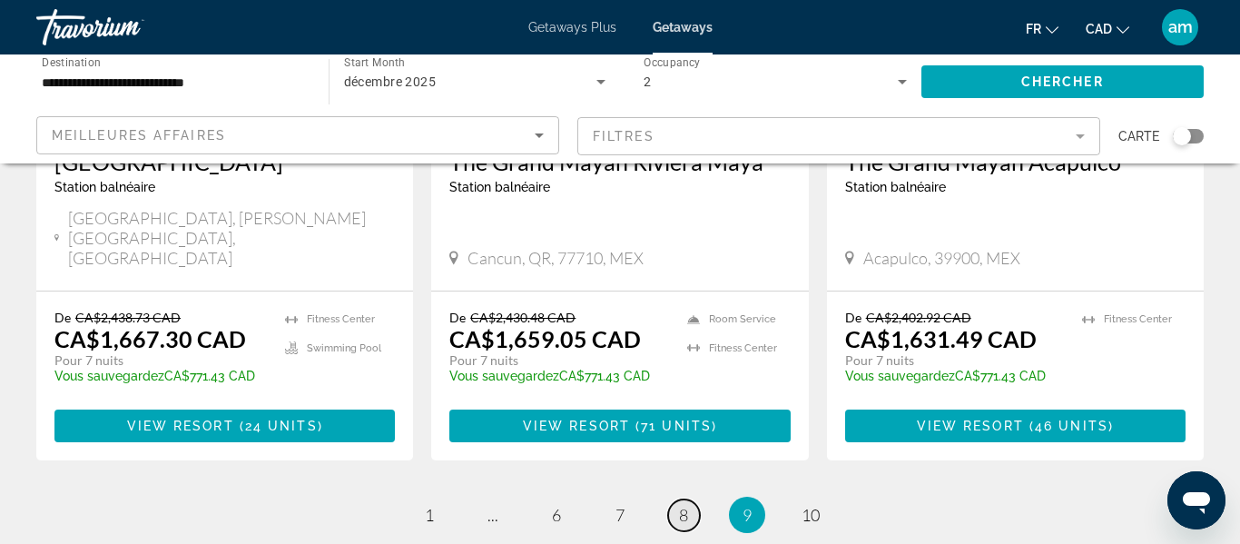
click at [686, 505] on span "8" at bounding box center [683, 515] width 9 height 20
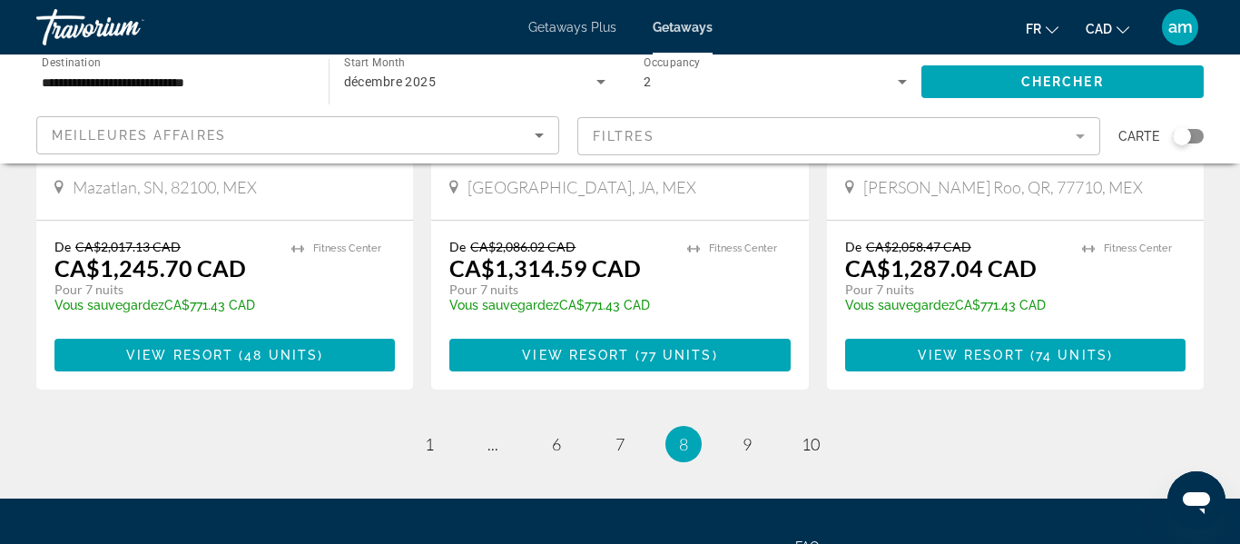
scroll to position [2556, 0]
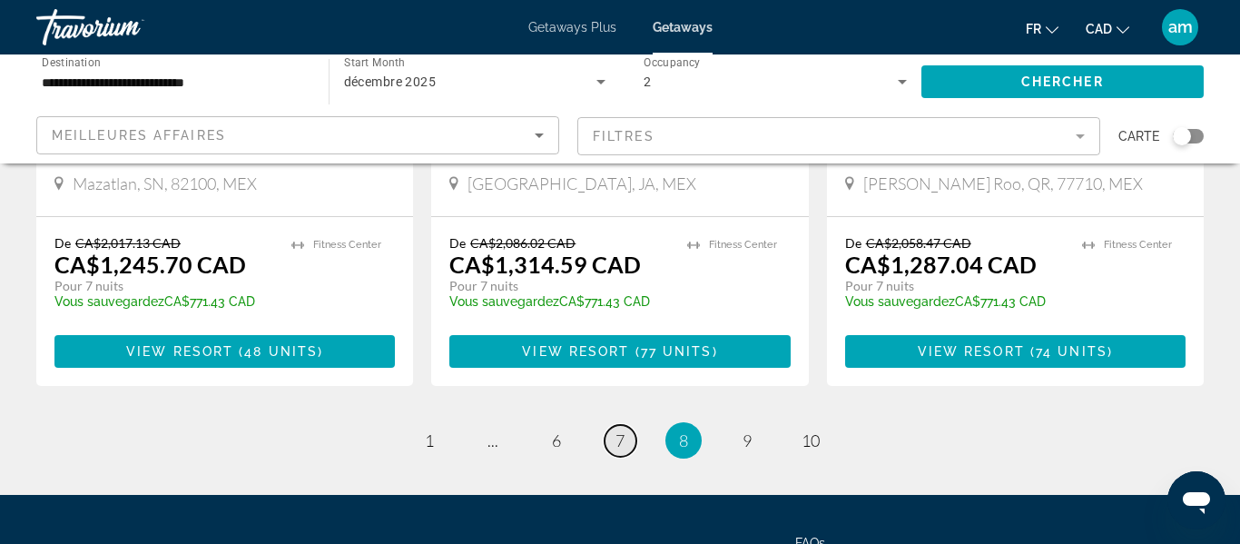
click at [622, 430] on span "7" at bounding box center [619, 440] width 9 height 20
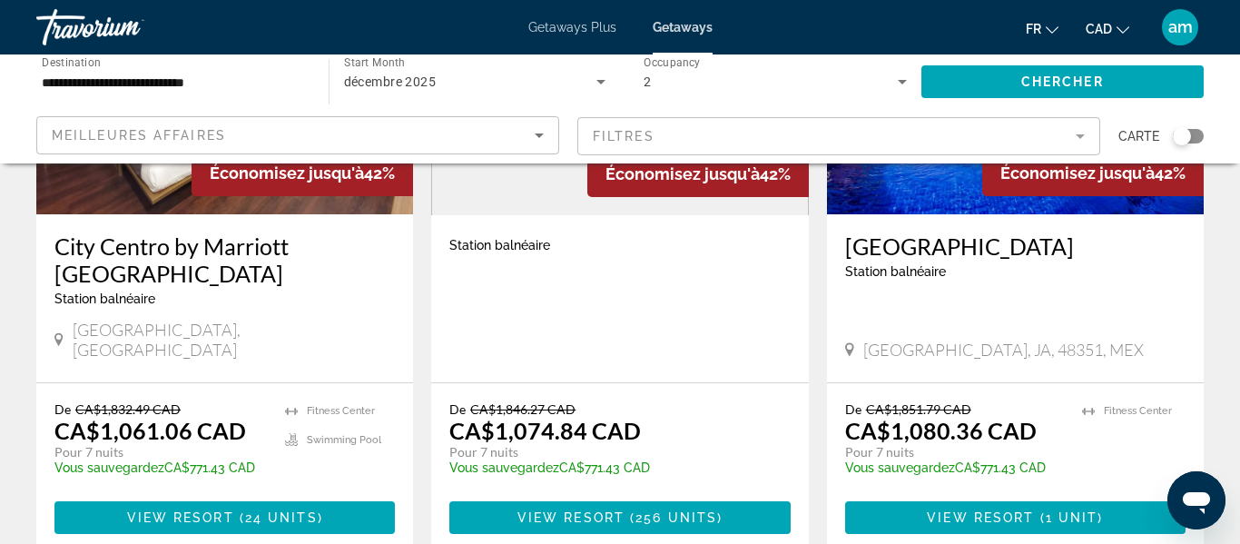
scroll to position [2556, 0]
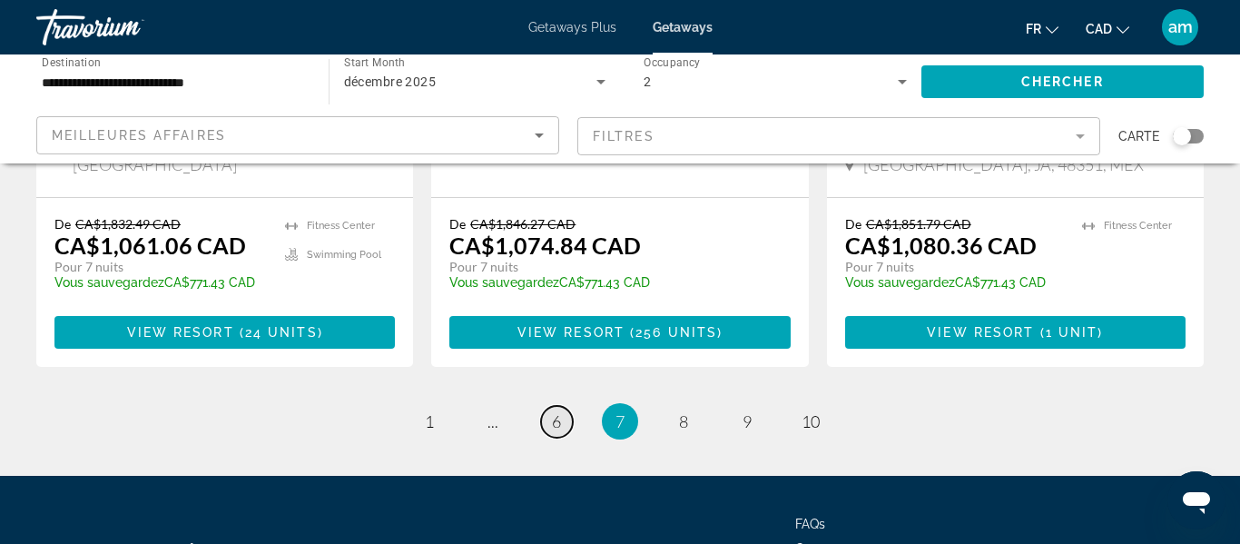
click at [557, 411] on span "6" at bounding box center [556, 421] width 9 height 20
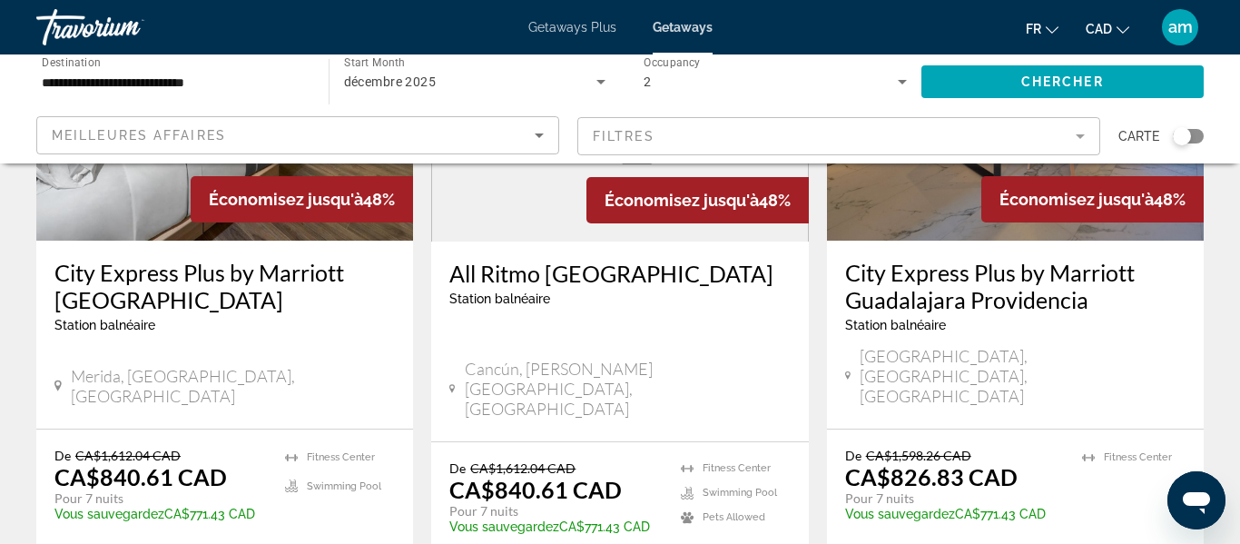
scroll to position [2360, 0]
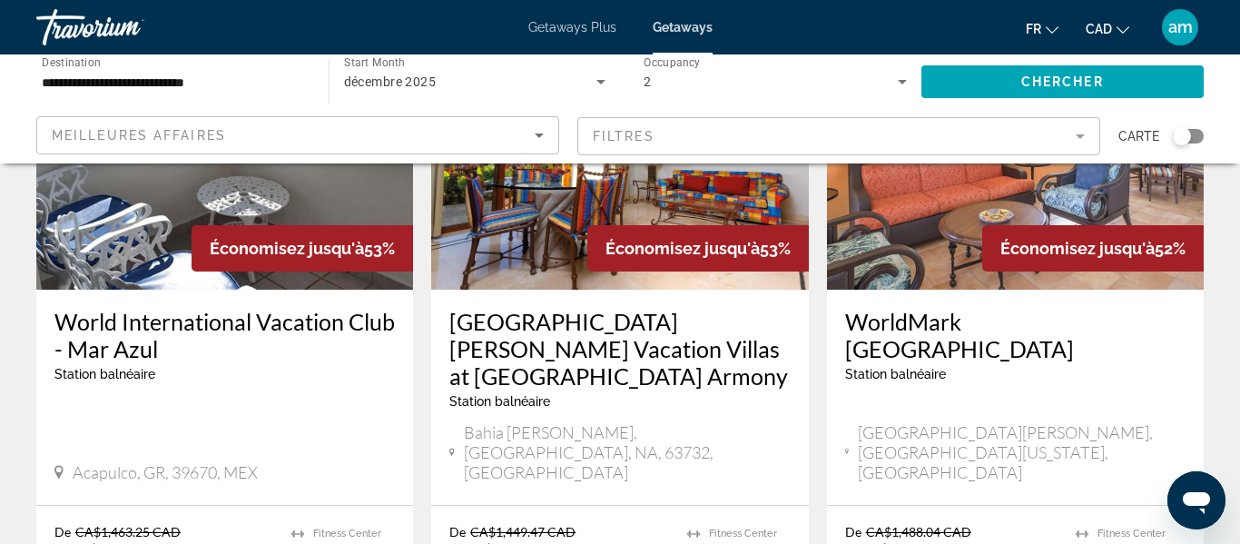
scroll to position [2528, 0]
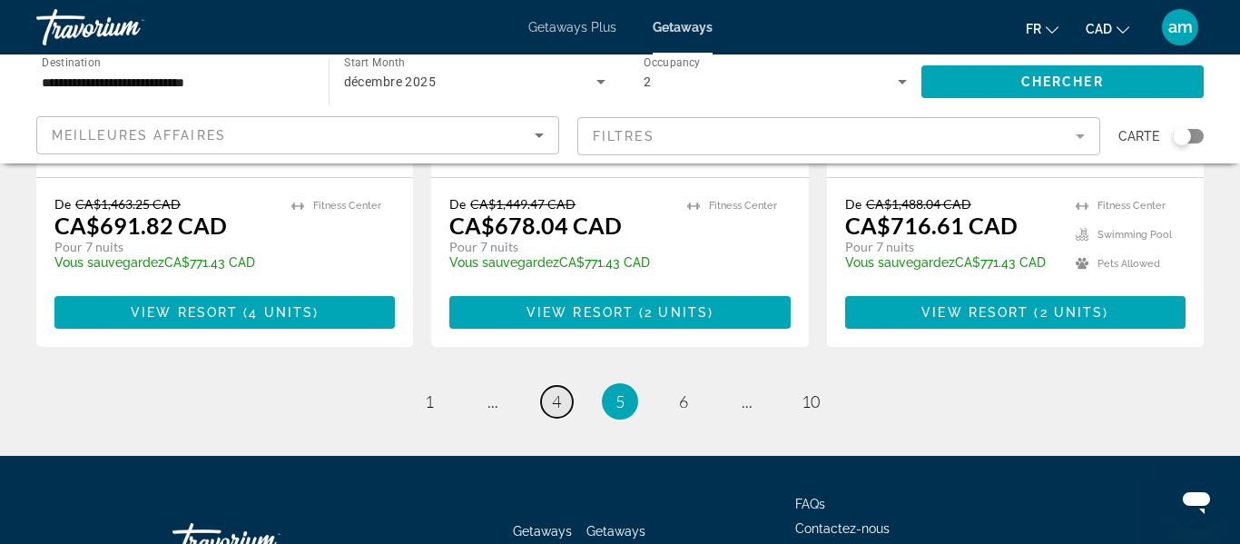
click at [561, 386] on link "page 4" at bounding box center [557, 402] width 32 height 32
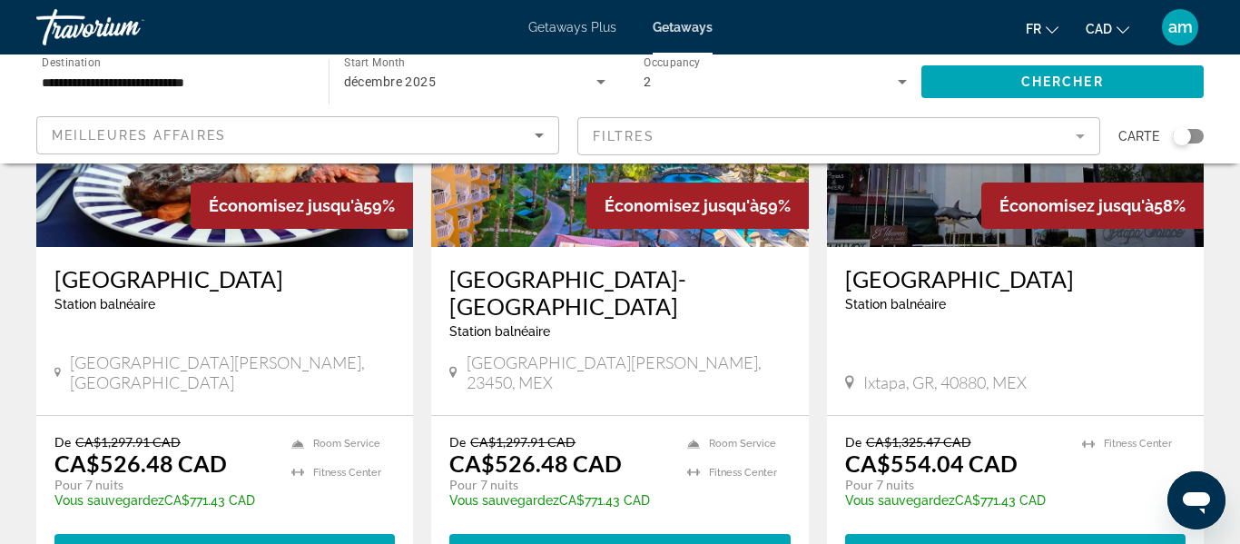
scroll to position [289, 0]
